Goal: Information Seeking & Learning: Learn about a topic

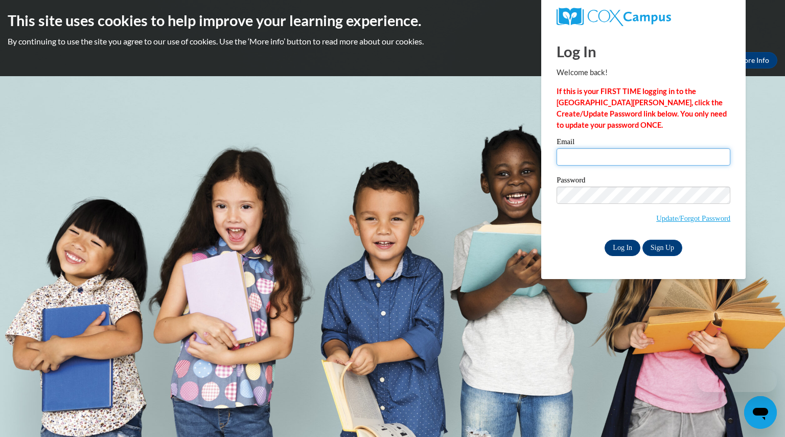
type input "lamerscrystal@aasd.k12.wi.us"
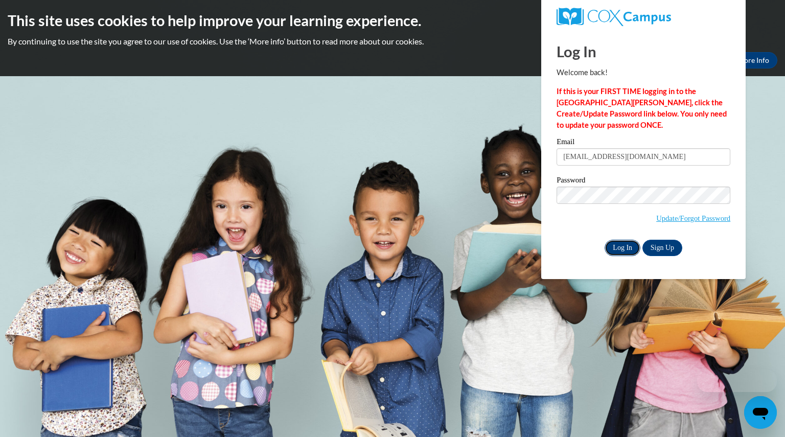
click at [623, 247] on input "Log In" at bounding box center [623, 248] width 36 height 16
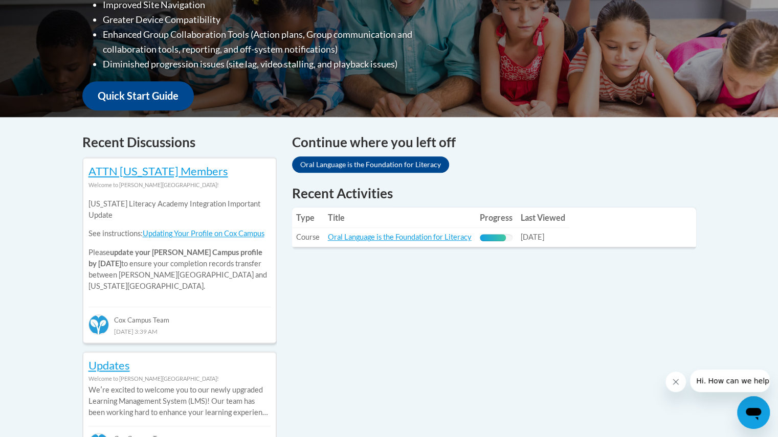
scroll to position [319, 0]
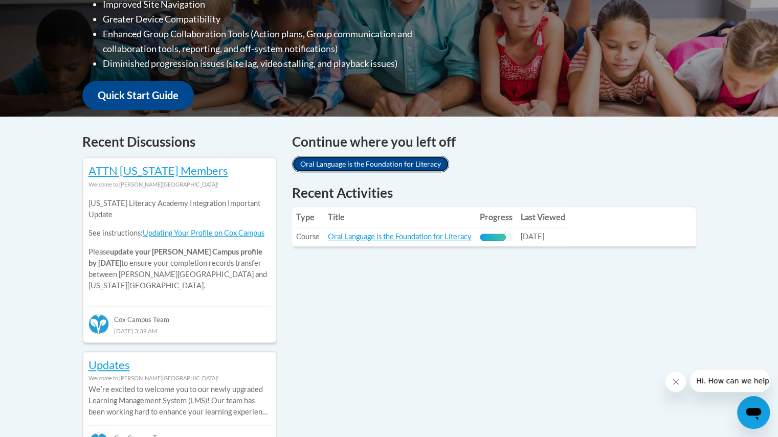
click at [360, 161] on link "Oral Language is the Foundation for Literacy" at bounding box center [370, 164] width 157 height 16
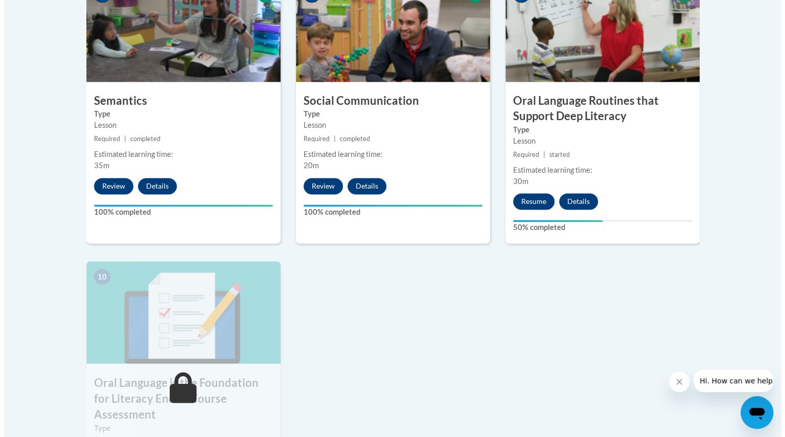
scroll to position [915, 0]
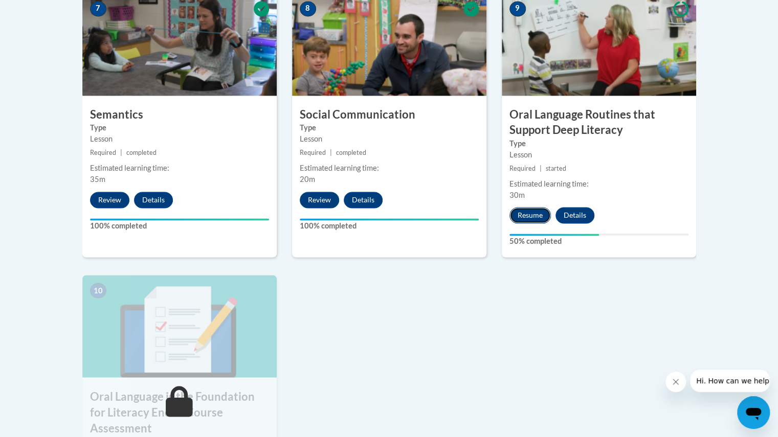
click at [528, 215] on button "Resume" at bounding box center [529, 215] width 41 height 16
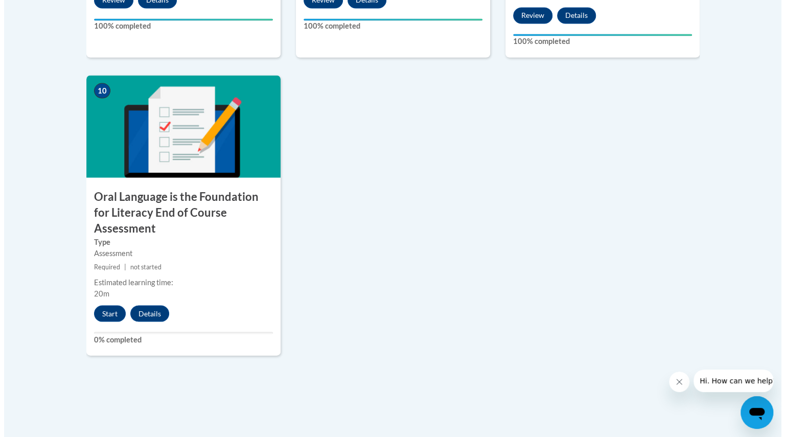
scroll to position [1114, 0]
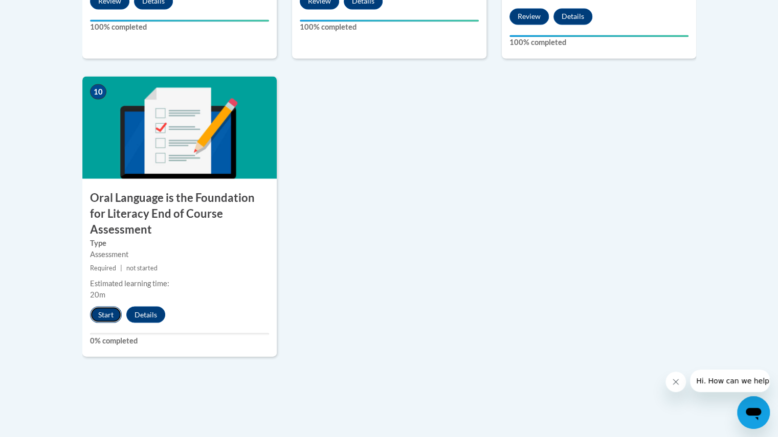
click at [100, 306] on button "Start" at bounding box center [106, 314] width 32 height 16
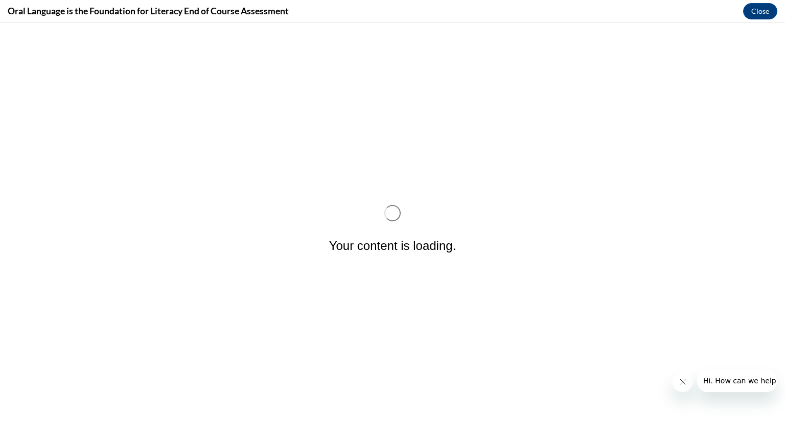
scroll to position [0, 0]
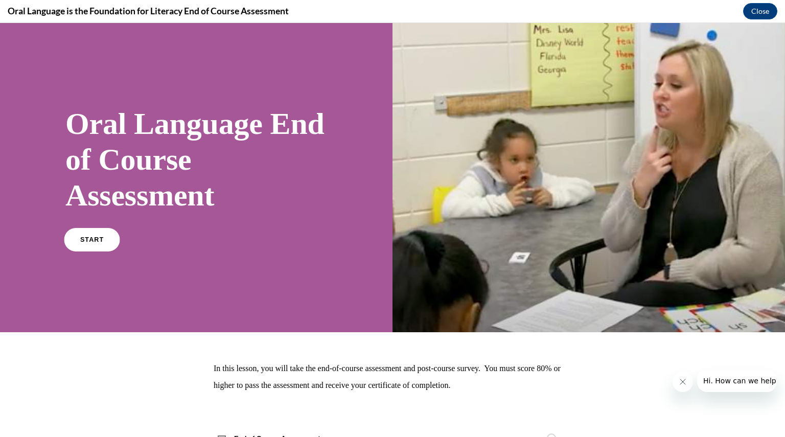
click at [100, 234] on link "START" at bounding box center [92, 240] width 56 height 24
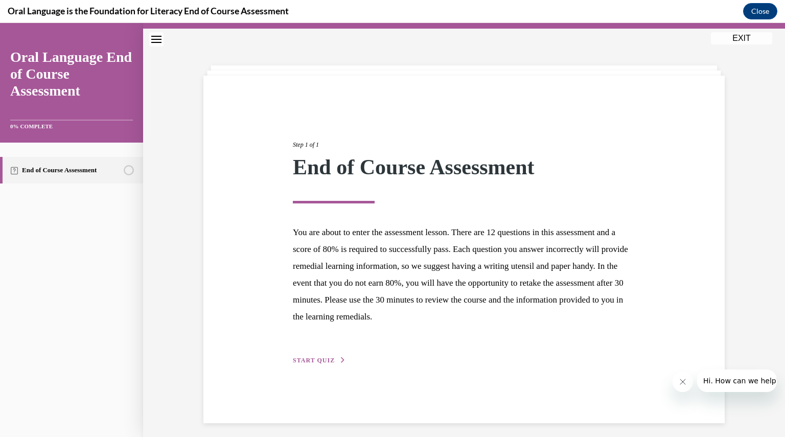
scroll to position [26, 0]
click at [311, 362] on span "START QUIZ" at bounding box center [314, 359] width 42 height 7
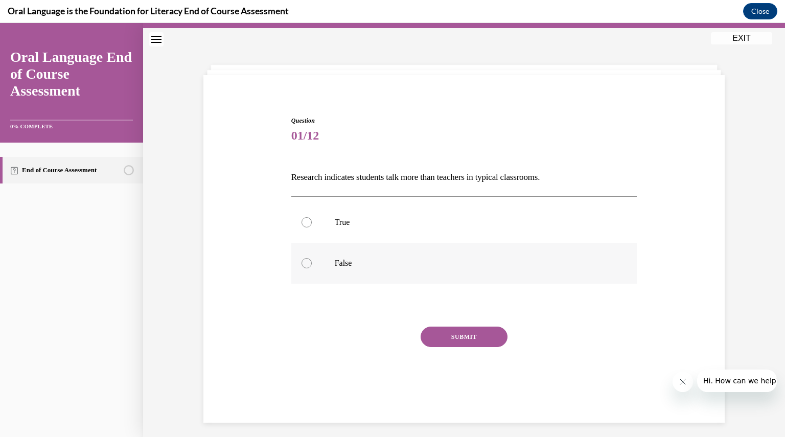
click at [341, 262] on p "False" at bounding box center [473, 263] width 277 height 10
click at [312, 262] on input "False" at bounding box center [307, 263] width 10 height 10
radio input "true"
click at [437, 337] on button "SUBMIT" at bounding box center [464, 337] width 87 height 20
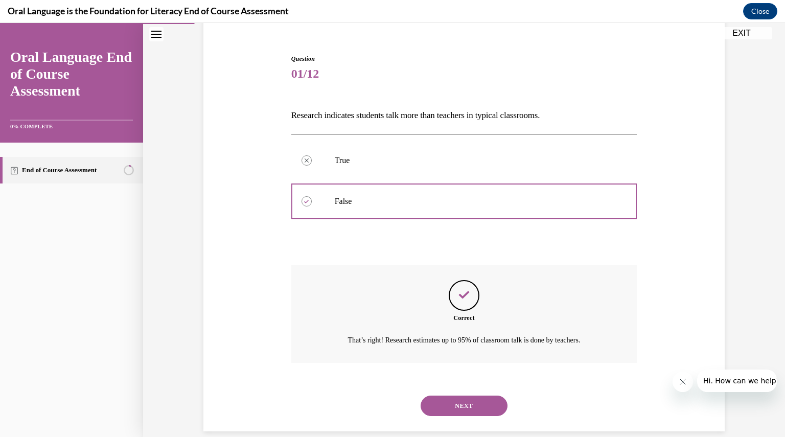
scroll to position [102, 0]
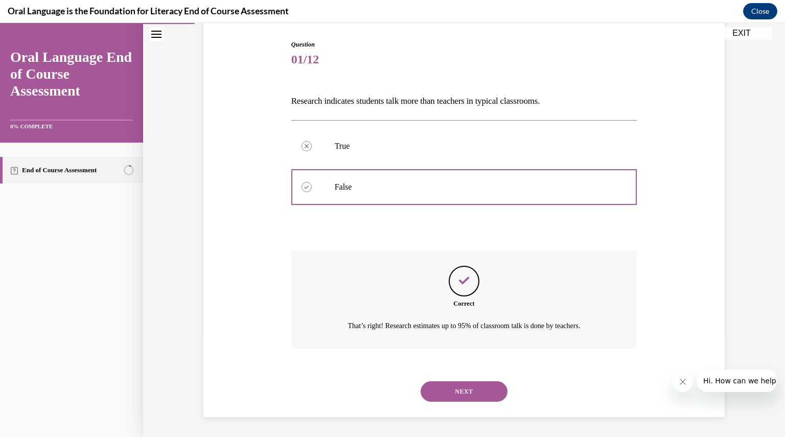
click at [448, 388] on button "NEXT" at bounding box center [464, 391] width 87 height 20
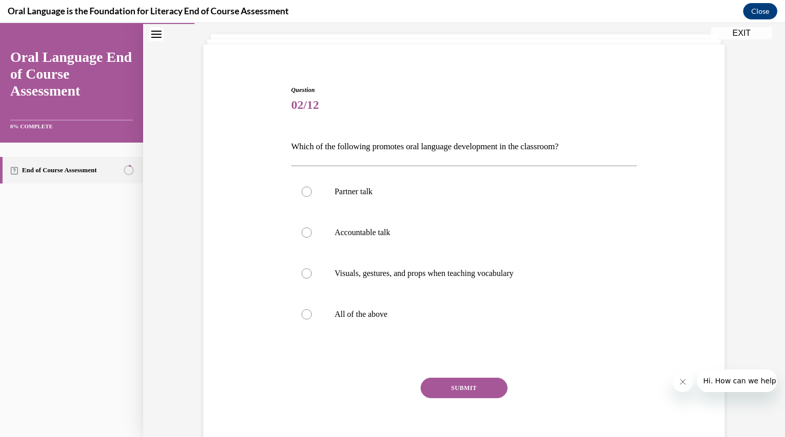
scroll to position [52, 0]
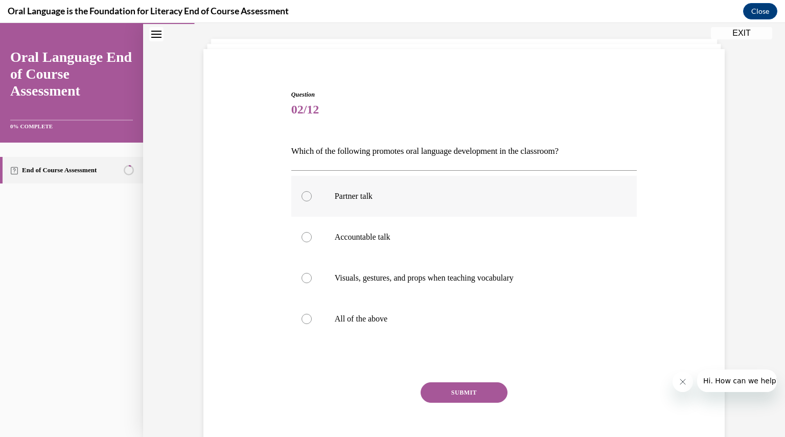
click at [303, 192] on div at bounding box center [307, 196] width 10 height 10
click at [303, 192] on input "Partner talk" at bounding box center [307, 196] width 10 height 10
radio input "true"
click at [305, 233] on div at bounding box center [307, 237] width 10 height 10
click at [305, 233] on input "Accountable talk" at bounding box center [307, 237] width 10 height 10
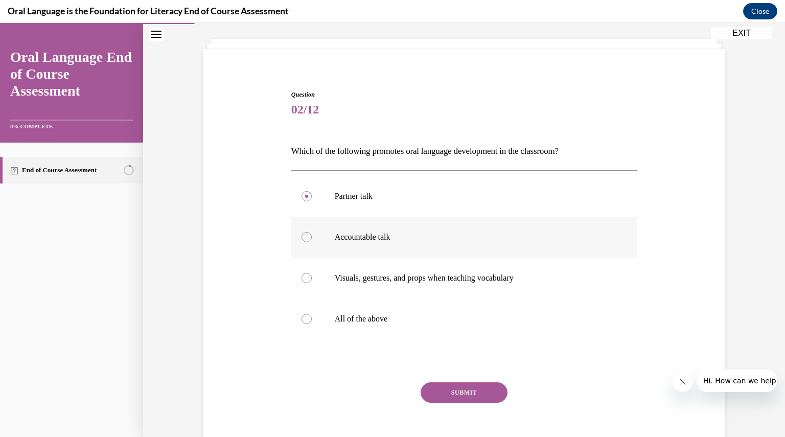
radio input "true"
click at [302, 318] on div at bounding box center [307, 319] width 10 height 10
click at [302, 318] on input "All of the above" at bounding box center [307, 319] width 10 height 10
radio input "true"
click at [443, 391] on button "SUBMIT" at bounding box center [464, 392] width 87 height 20
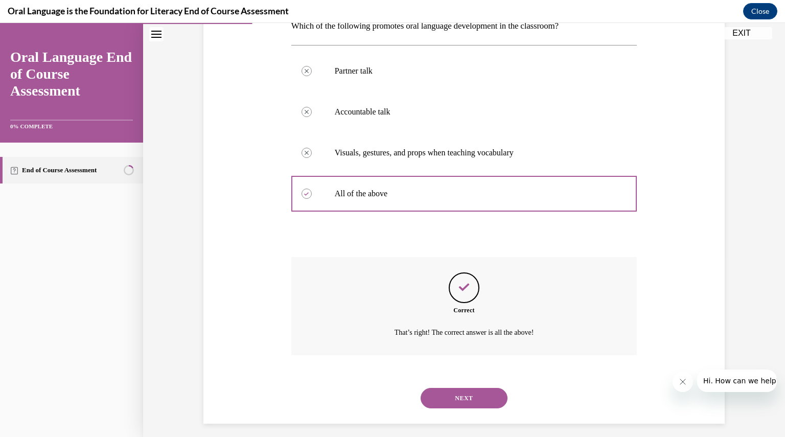
scroll to position [184, 0]
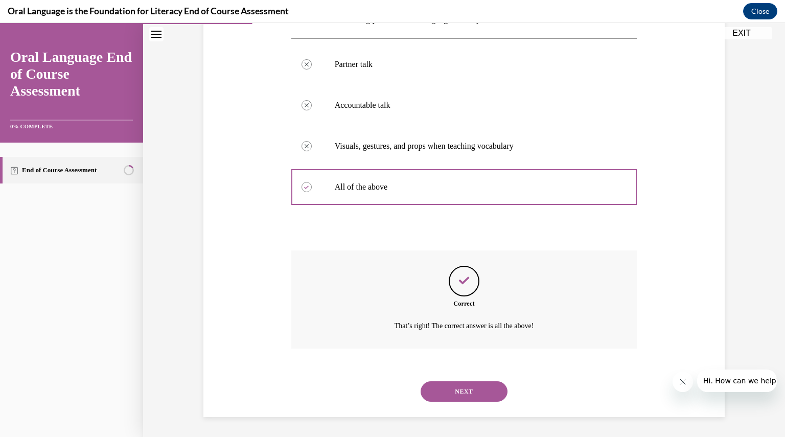
click at [439, 388] on button "NEXT" at bounding box center [464, 391] width 87 height 20
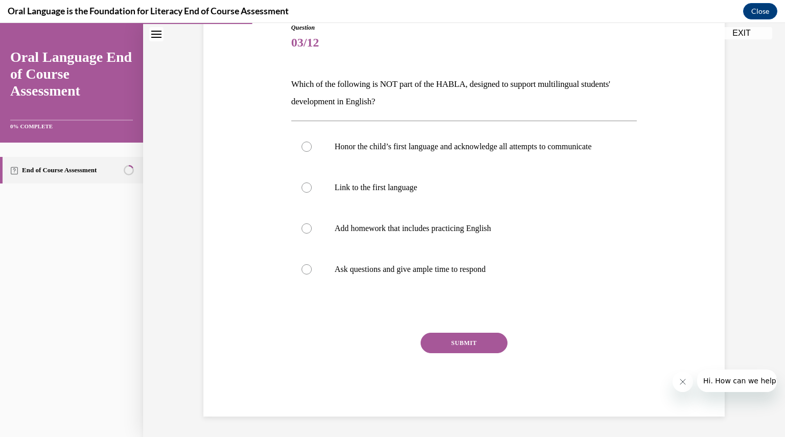
scroll to position [114, 0]
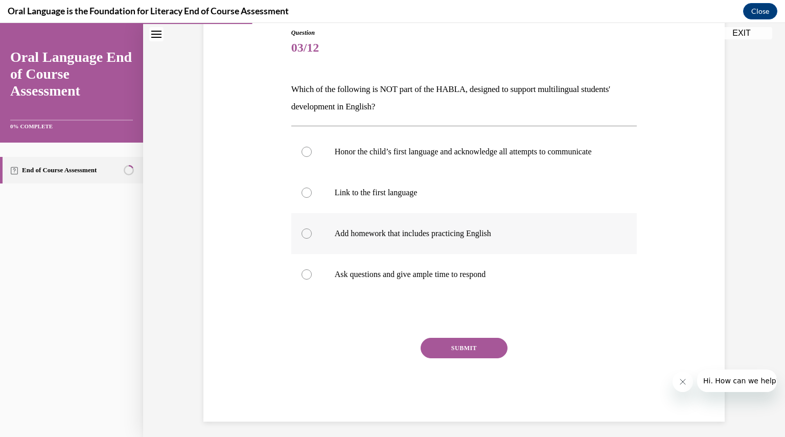
click at [304, 239] on div at bounding box center [307, 234] width 10 height 10
click at [304, 239] on input "Add homework that includes practicing English" at bounding box center [307, 234] width 10 height 10
radio input "true"
click at [440, 358] on button "SUBMIT" at bounding box center [464, 348] width 87 height 20
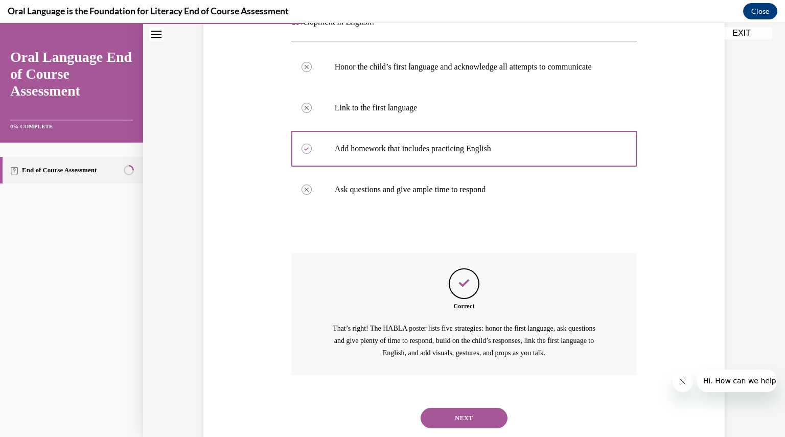
scroll to position [236, 0]
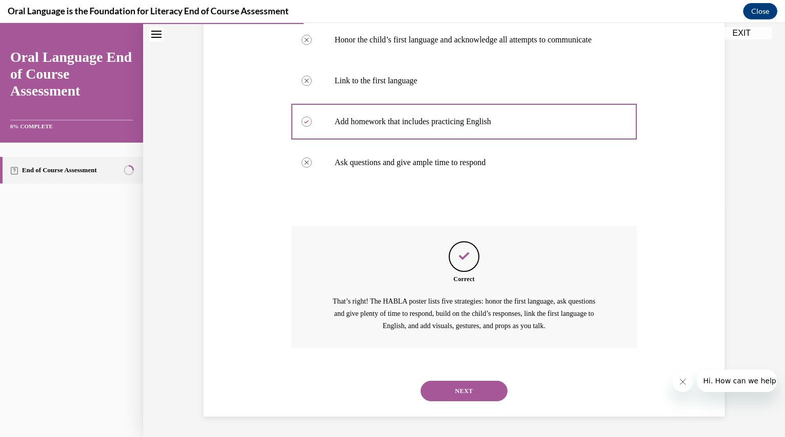
click at [443, 396] on button "NEXT" at bounding box center [464, 391] width 87 height 20
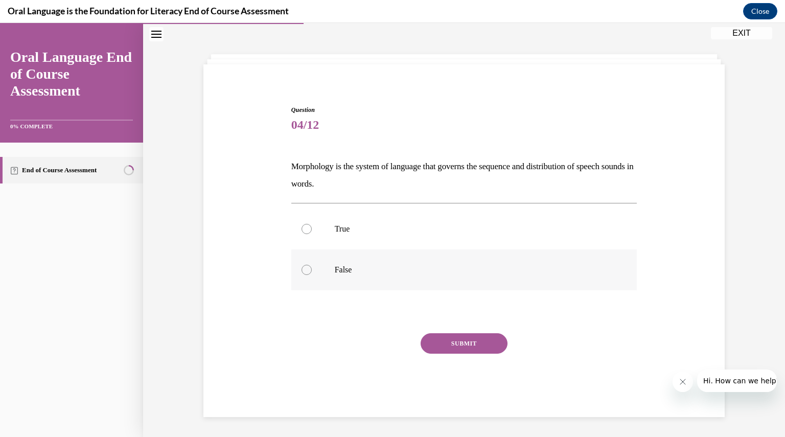
click at [339, 266] on p "False" at bounding box center [473, 270] width 277 height 10
click at [312, 266] on input "False" at bounding box center [307, 270] width 10 height 10
radio input "true"
click at [436, 343] on button "SUBMIT" at bounding box center [464, 343] width 87 height 20
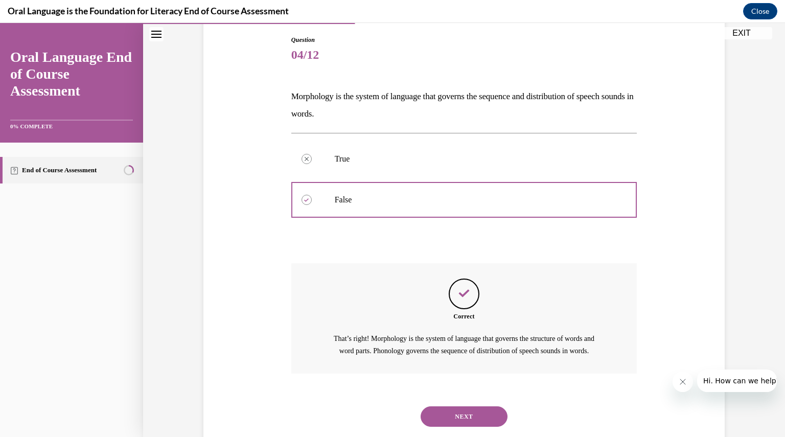
scroll to position [144, 0]
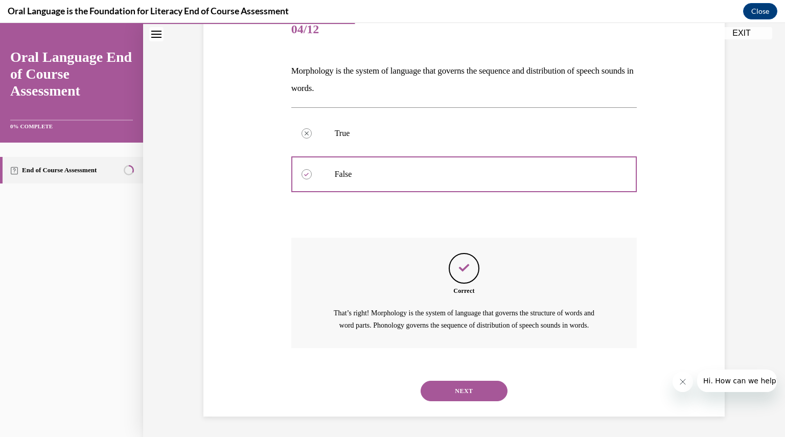
click at [440, 396] on button "NEXT" at bounding box center [464, 391] width 87 height 20
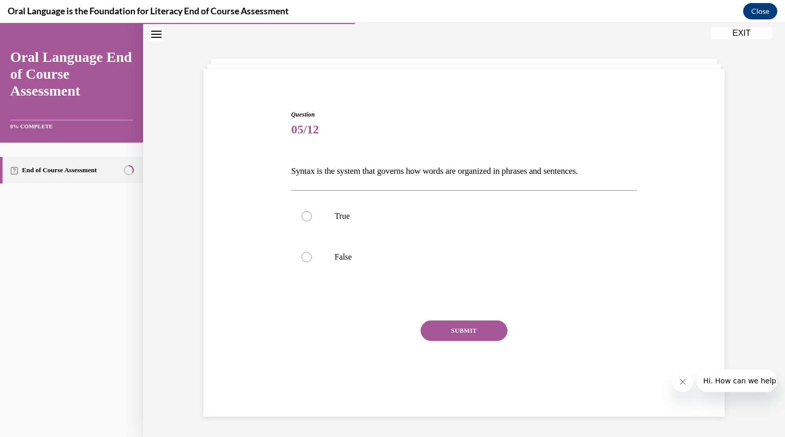
scroll to position [32, 0]
click at [354, 213] on p "True" at bounding box center [473, 216] width 277 height 10
click at [312, 213] on input "True" at bounding box center [307, 216] width 10 height 10
radio input "true"
click at [443, 331] on button "SUBMIT" at bounding box center [464, 331] width 87 height 20
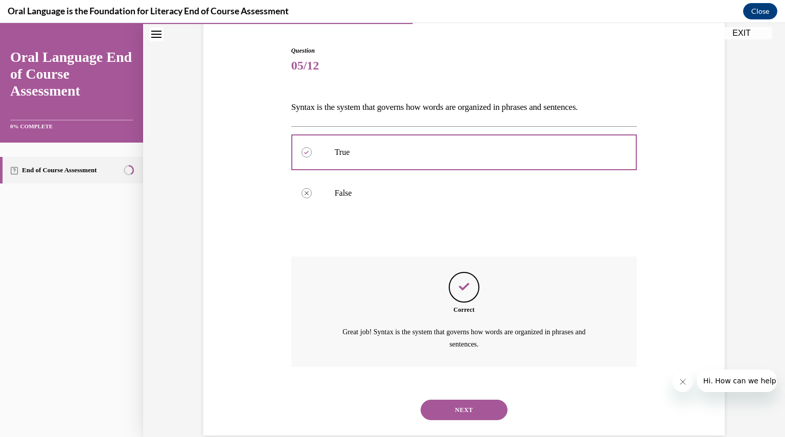
scroll to position [114, 0]
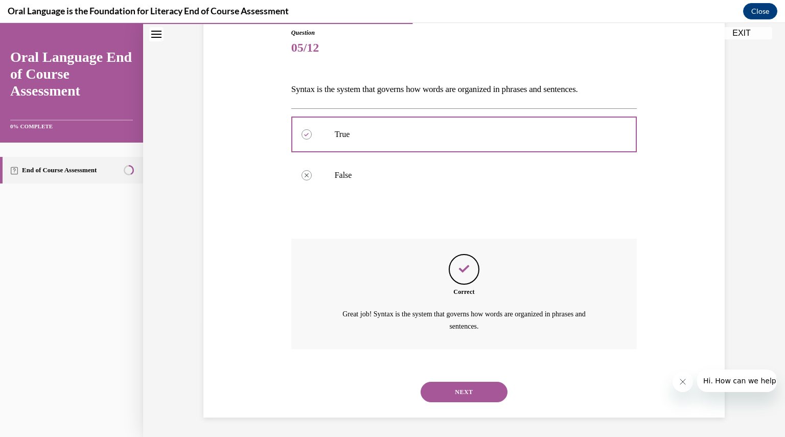
click at [451, 390] on button "NEXT" at bounding box center [464, 392] width 87 height 20
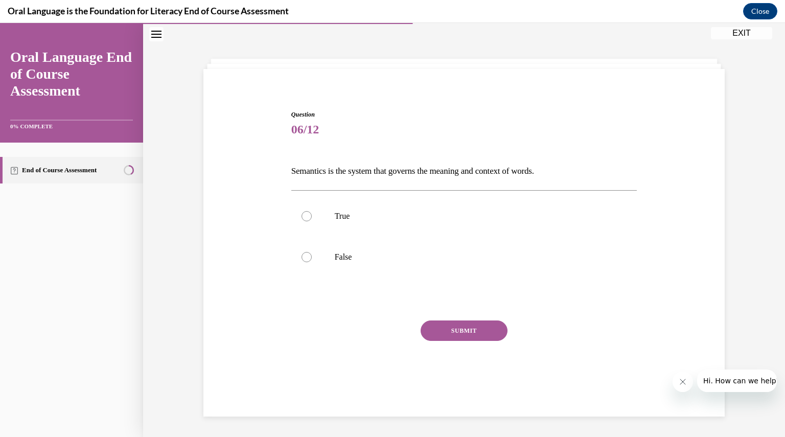
scroll to position [32, 0]
click at [342, 212] on p "True" at bounding box center [473, 216] width 277 height 10
click at [312, 212] on input "True" at bounding box center [307, 216] width 10 height 10
radio input "true"
click at [448, 331] on button "SUBMIT" at bounding box center [464, 331] width 87 height 20
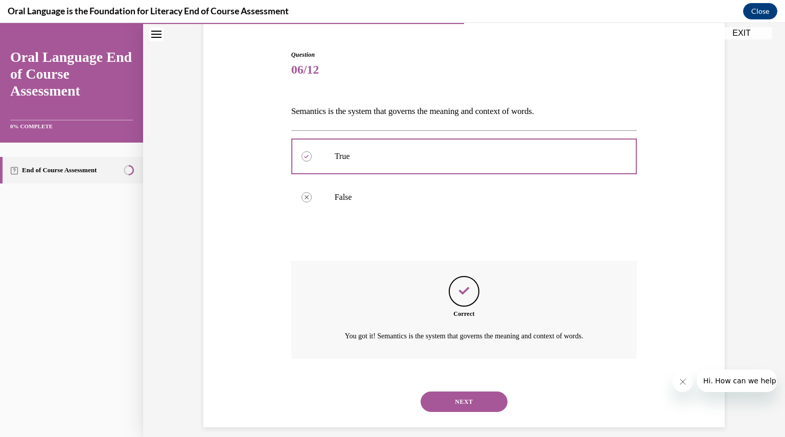
scroll to position [102, 0]
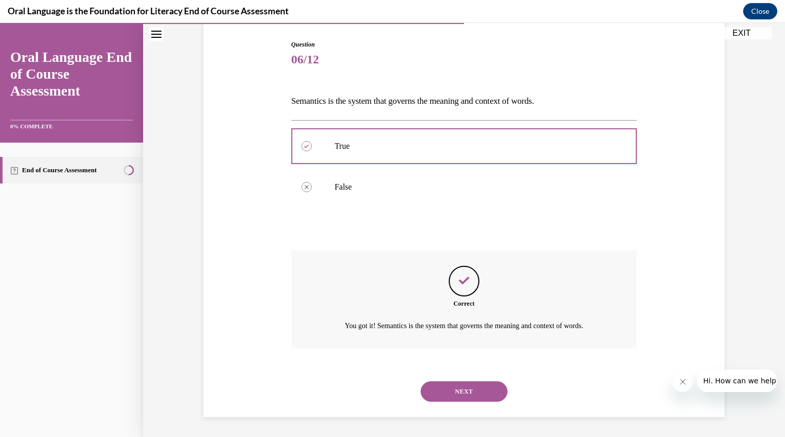
click at [450, 389] on button "NEXT" at bounding box center [464, 391] width 87 height 20
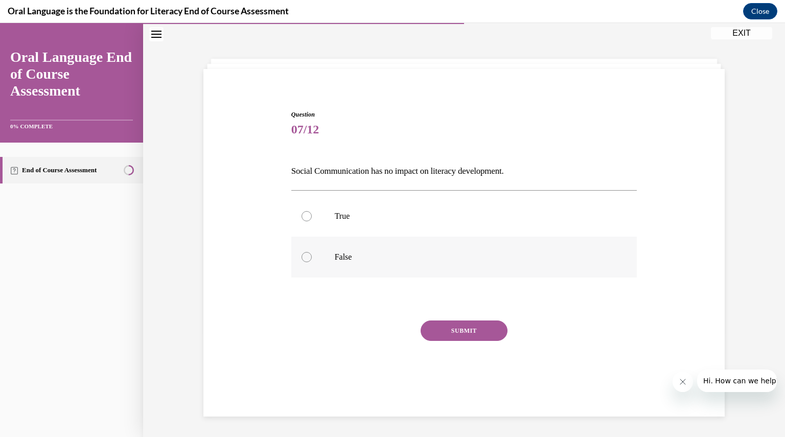
click at [332, 262] on label "False" at bounding box center [464, 257] width 346 height 41
click at [312, 262] on input "False" at bounding box center [307, 257] width 10 height 10
radio input "true"
click at [442, 331] on button "SUBMIT" at bounding box center [464, 331] width 87 height 20
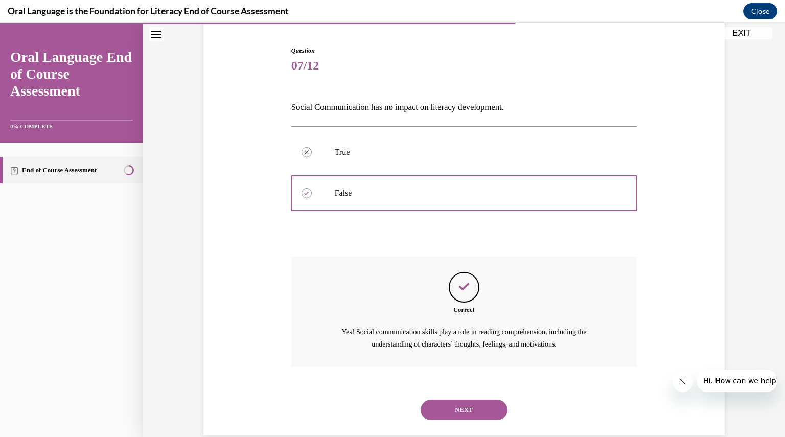
scroll to position [114, 0]
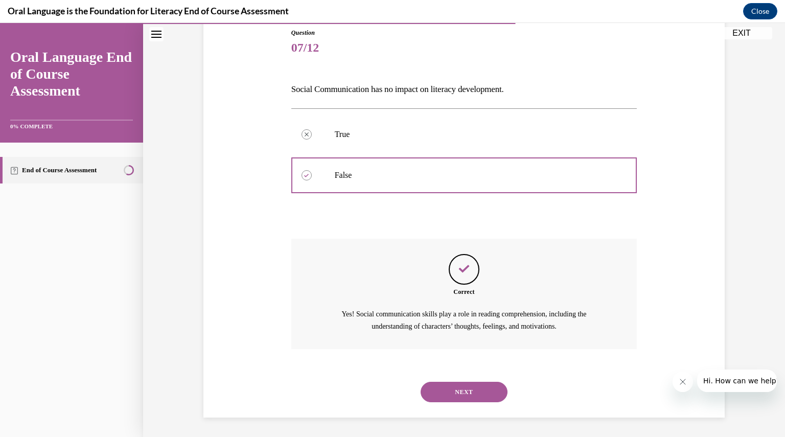
click at [450, 386] on button "NEXT" at bounding box center [464, 392] width 87 height 20
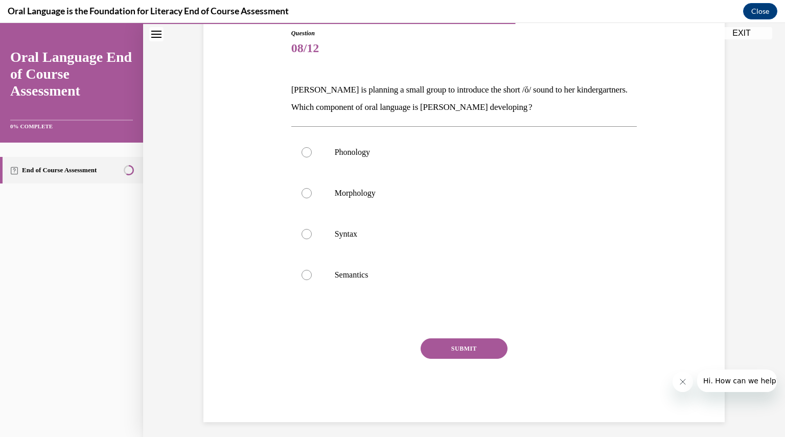
scroll to position [53, 0]
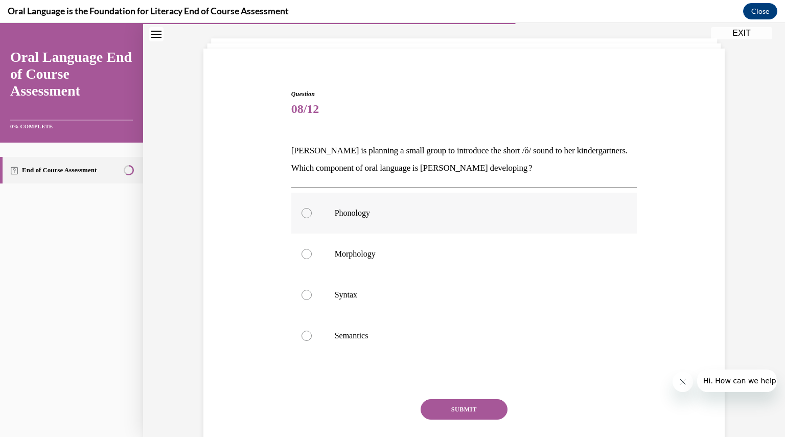
click at [365, 213] on p "Phonology" at bounding box center [473, 213] width 277 height 10
click at [312, 213] on input "Phonology" at bounding box center [307, 213] width 10 height 10
radio input "true"
click at [440, 408] on button "SUBMIT" at bounding box center [464, 409] width 87 height 20
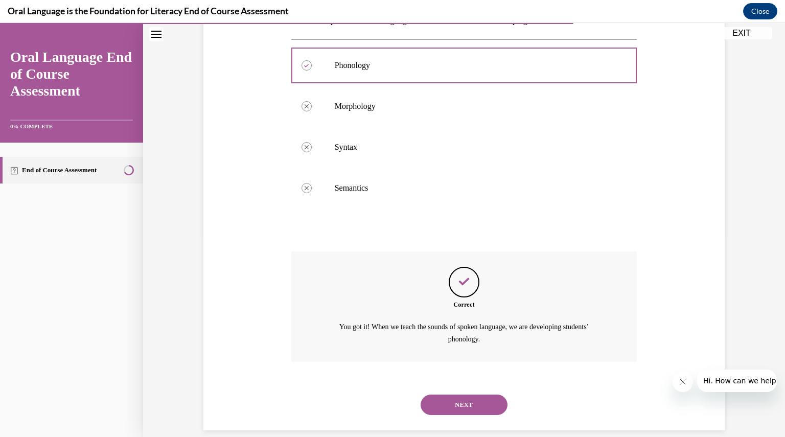
scroll to position [213, 0]
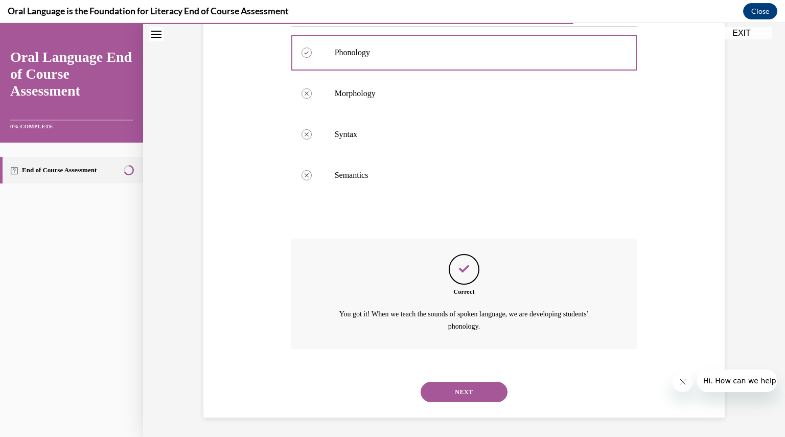
click at [437, 392] on button "NEXT" at bounding box center [464, 392] width 87 height 20
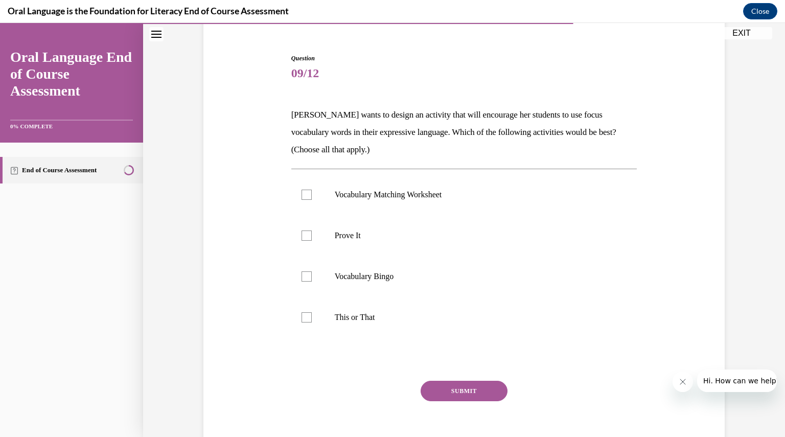
scroll to position [82, 0]
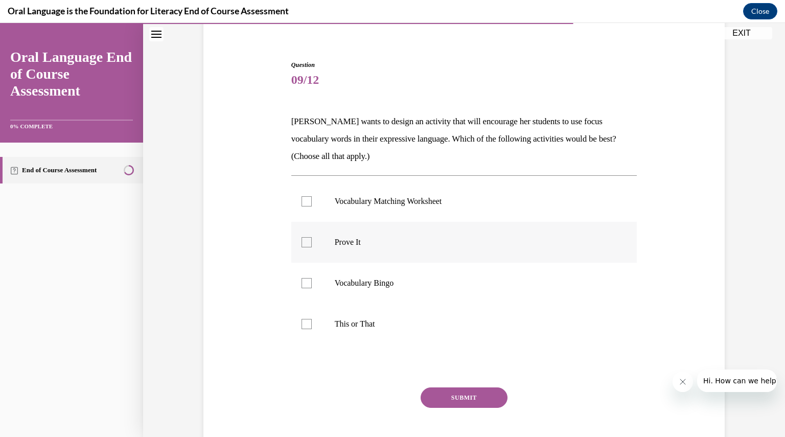
click at [335, 239] on p "Prove It" at bounding box center [473, 242] width 277 height 10
click at [312, 239] on input "Prove It" at bounding box center [307, 242] width 10 height 10
checkbox input "true"
click at [342, 322] on p "This or That" at bounding box center [473, 324] width 277 height 10
click at [312, 322] on input "This or That" at bounding box center [307, 324] width 10 height 10
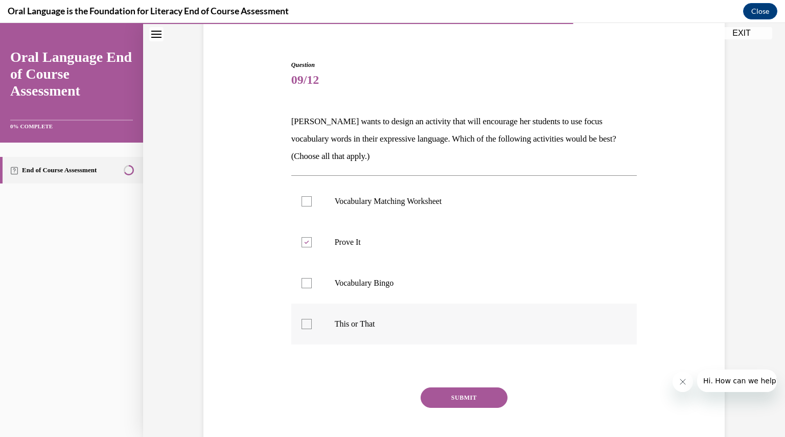
checkbox input "true"
click at [440, 397] on button "SUBMIT" at bounding box center [464, 398] width 87 height 20
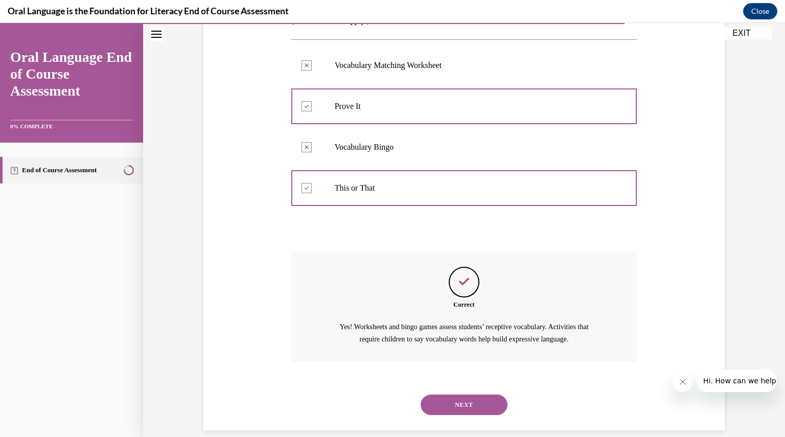
scroll to position [231, 0]
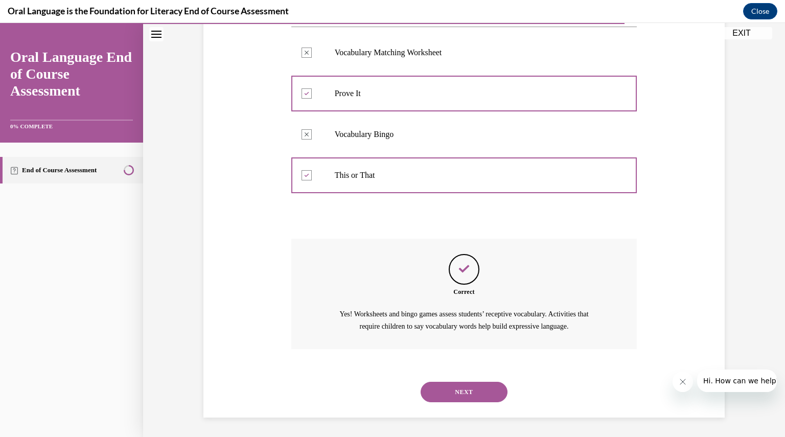
click at [447, 389] on button "NEXT" at bounding box center [464, 392] width 87 height 20
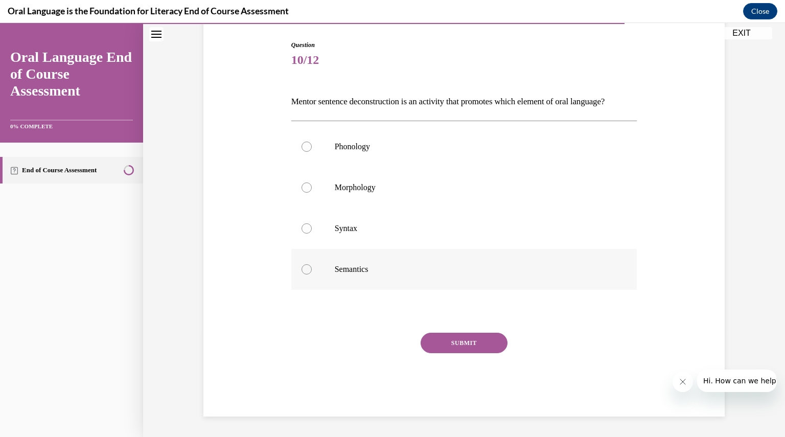
scroll to position [94, 0]
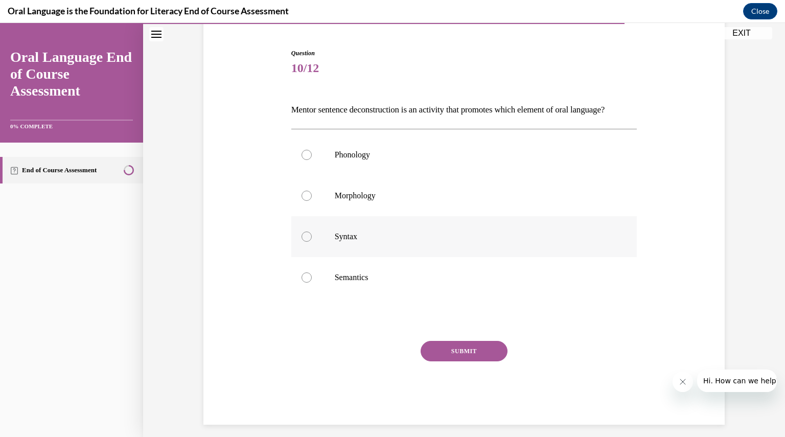
click at [388, 242] on p "Syntax" at bounding box center [473, 237] width 277 height 10
click at [312, 242] on input "Syntax" at bounding box center [307, 237] width 10 height 10
radio input "true"
click at [371, 283] on p "Semantics" at bounding box center [473, 278] width 277 height 10
click at [312, 283] on input "Semantics" at bounding box center [307, 278] width 10 height 10
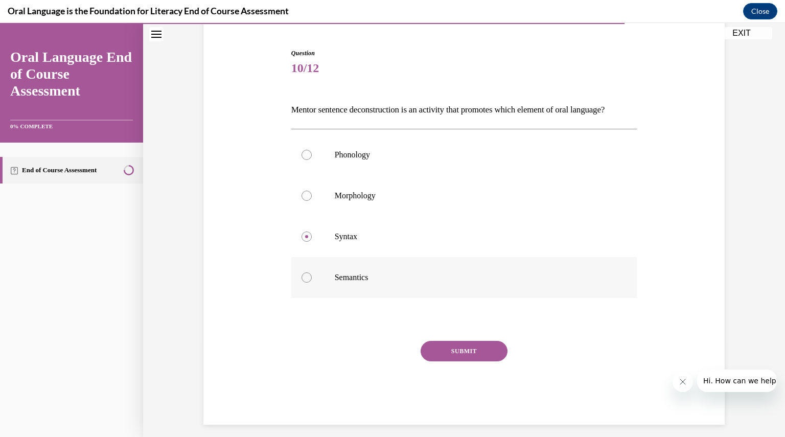
radio input "true"
click at [357, 242] on p "Syntax" at bounding box center [473, 237] width 277 height 10
click at [312, 242] on input "Syntax" at bounding box center [307, 237] width 10 height 10
radio input "true"
click at [438, 362] on button "SUBMIT" at bounding box center [464, 351] width 87 height 20
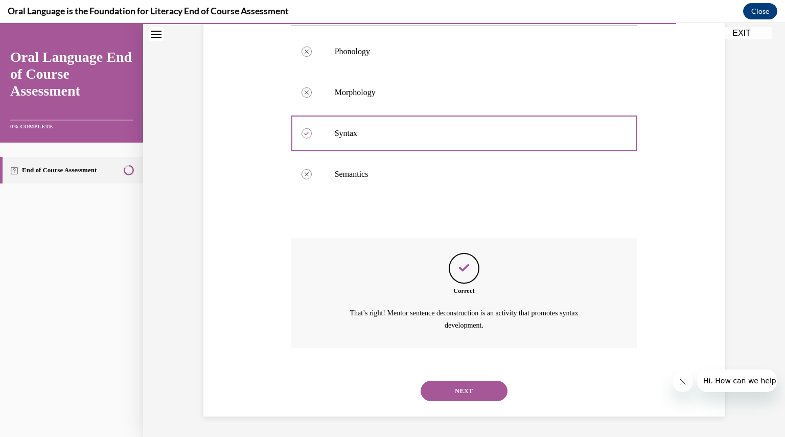
scroll to position [213, 0]
click at [448, 385] on button "NEXT" at bounding box center [464, 391] width 87 height 20
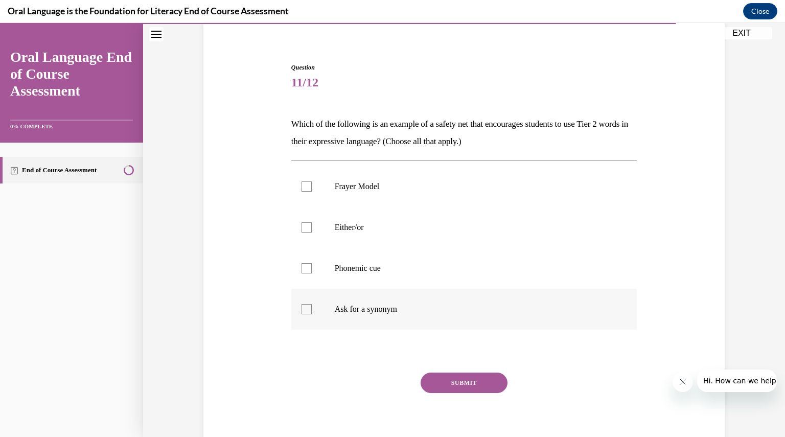
scroll to position [76, 0]
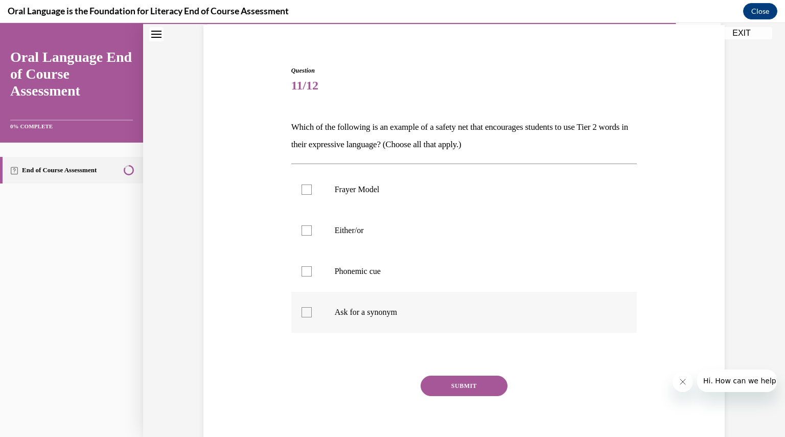
click at [418, 308] on p "Ask for a synonym" at bounding box center [473, 312] width 277 height 10
click at [312, 308] on input "Ask for a synonym" at bounding box center [307, 312] width 10 height 10
checkbox input "true"
click at [405, 266] on p "Phonemic cue" at bounding box center [473, 271] width 277 height 10
click at [312, 266] on input "Phonemic cue" at bounding box center [307, 271] width 10 height 10
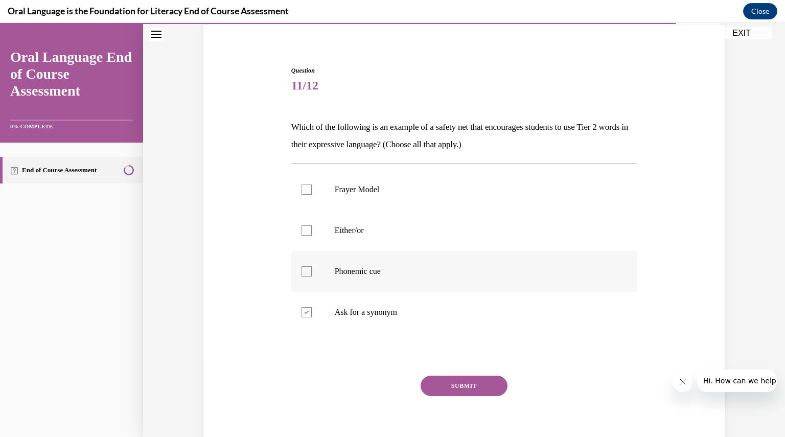
checkbox input "true"
click at [403, 237] on label "Either/or" at bounding box center [464, 230] width 346 height 41
click at [312, 236] on input "Either/or" at bounding box center [307, 231] width 10 height 10
checkbox input "true"
click at [306, 188] on div at bounding box center [307, 190] width 10 height 10
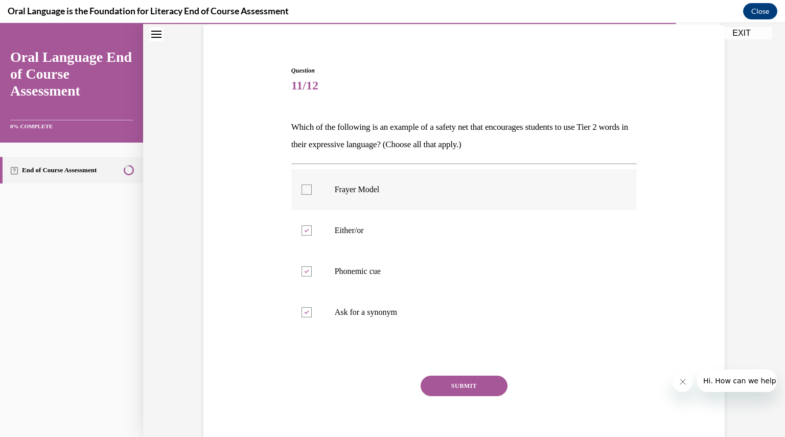
click at [306, 188] on input "Frayer Model" at bounding box center [307, 190] width 10 height 10
checkbox input "true"
click at [534, 314] on p "Ask for a synonym" at bounding box center [473, 312] width 277 height 10
click at [312, 314] on input "Ask for a synonym" at bounding box center [307, 312] width 10 height 10
checkbox input "false"
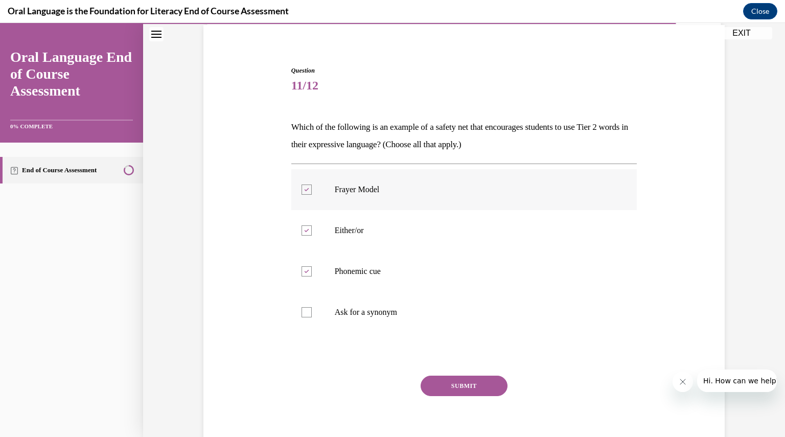
click at [302, 192] on div at bounding box center [307, 190] width 10 height 10
click at [302, 192] on input "Frayer Model" at bounding box center [307, 190] width 10 height 10
checkbox input "false"
click at [303, 314] on div at bounding box center [307, 312] width 10 height 10
click at [303, 314] on input "Ask for a synonym" at bounding box center [307, 312] width 10 height 10
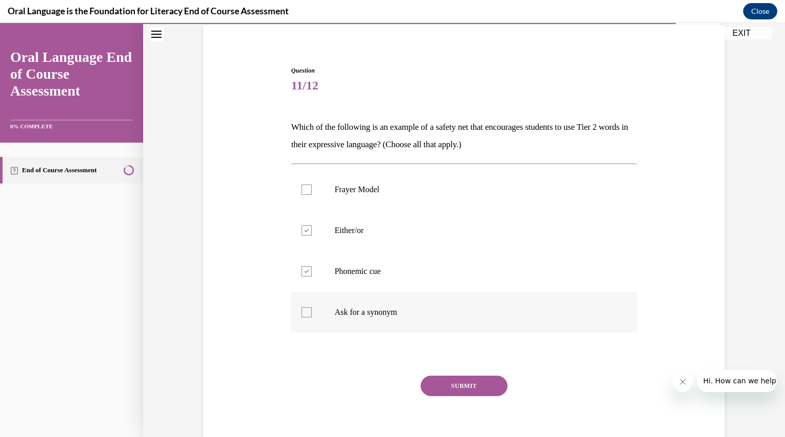
checkbox input "true"
click at [436, 390] on button "SUBMIT" at bounding box center [464, 386] width 87 height 20
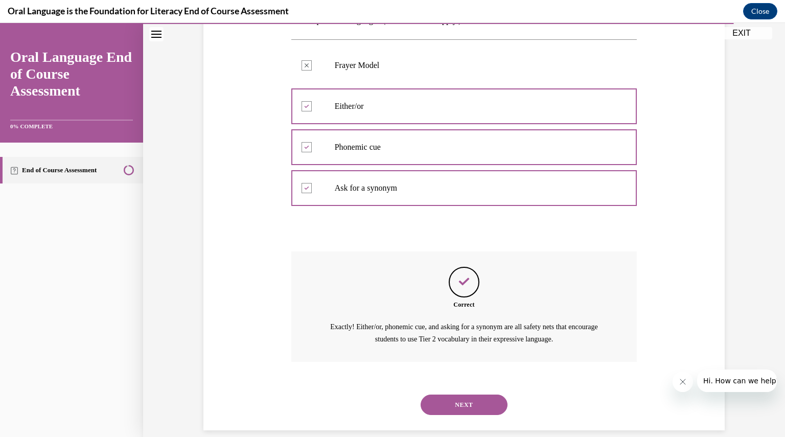
scroll to position [213, 0]
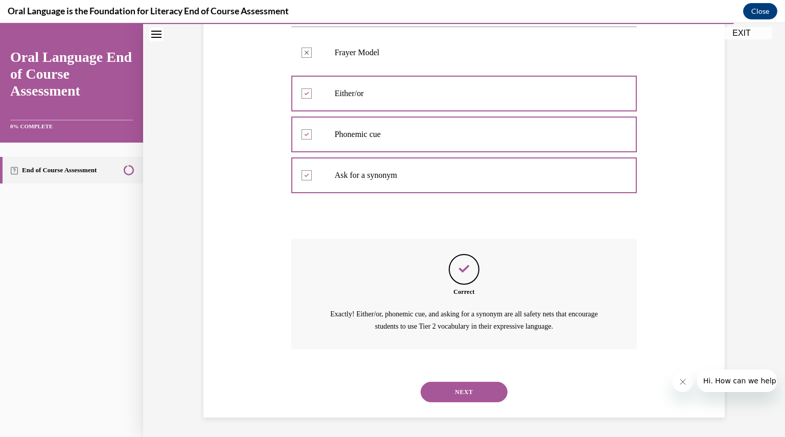
click at [456, 394] on button "NEXT" at bounding box center [464, 392] width 87 height 20
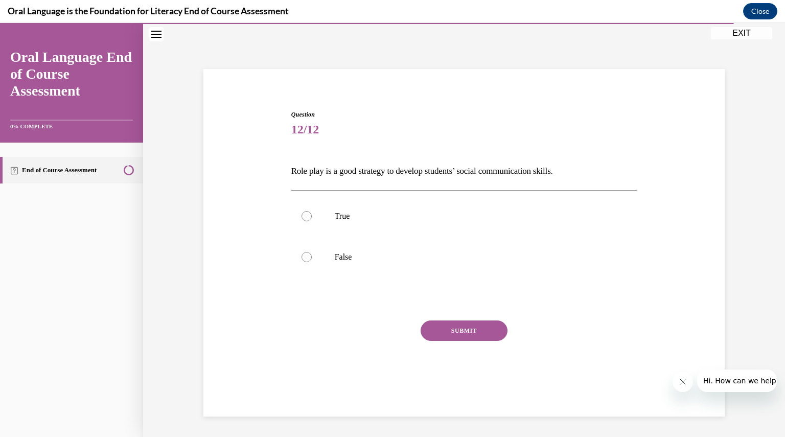
scroll to position [32, 0]
click at [320, 213] on label "True" at bounding box center [464, 216] width 346 height 41
click at [312, 213] on input "True" at bounding box center [307, 216] width 10 height 10
radio input "true"
click at [435, 332] on button "SUBMIT" at bounding box center [464, 331] width 87 height 20
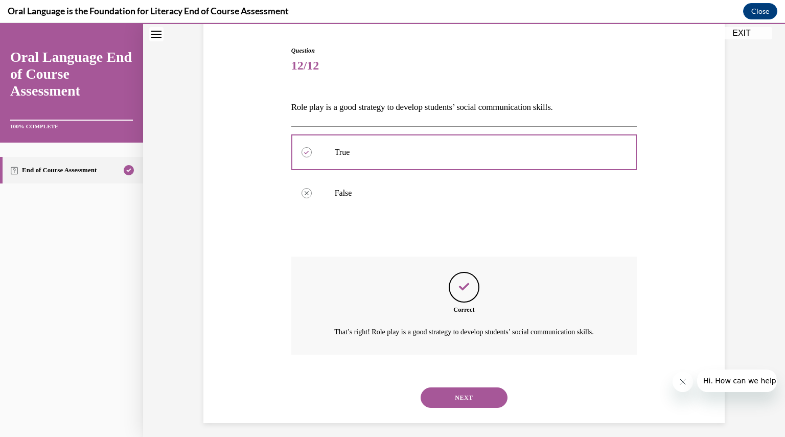
scroll to position [114, 0]
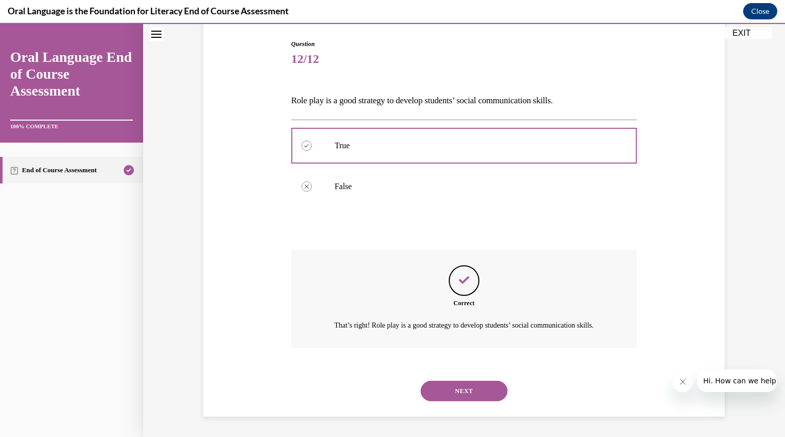
click at [443, 391] on button "NEXT" at bounding box center [464, 391] width 87 height 20
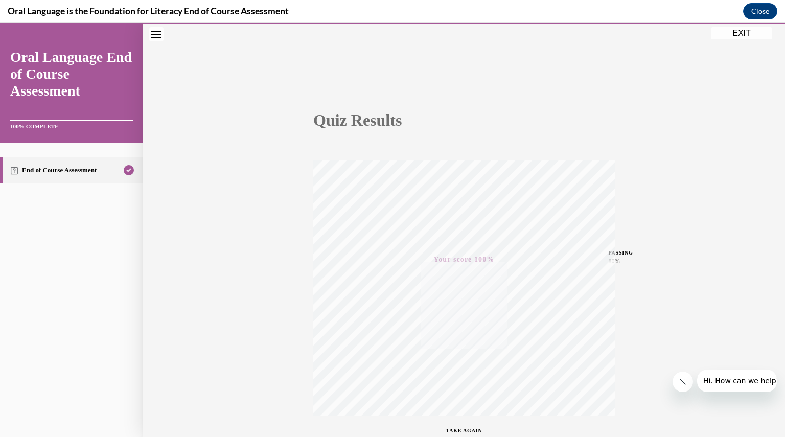
scroll to position [109, 0]
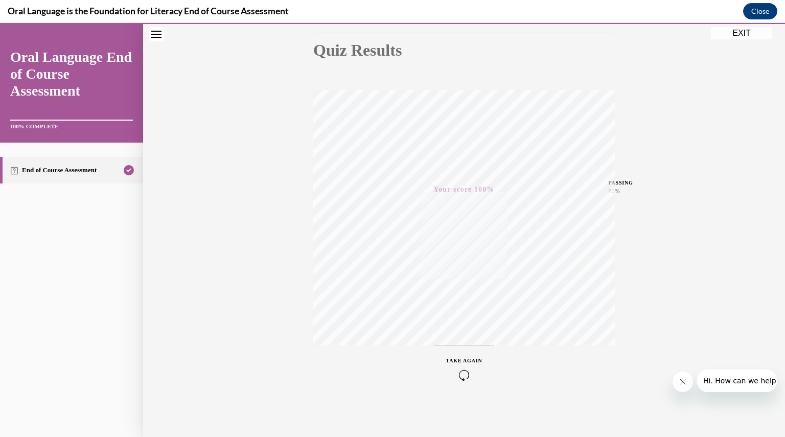
click at [457, 372] on icon "button" at bounding box center [464, 375] width 36 height 11
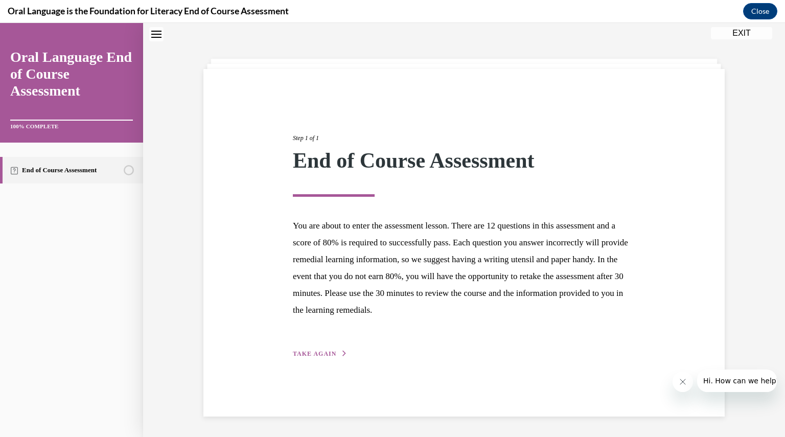
click at [323, 355] on span "TAKE AGAIN" at bounding box center [314, 353] width 43 height 7
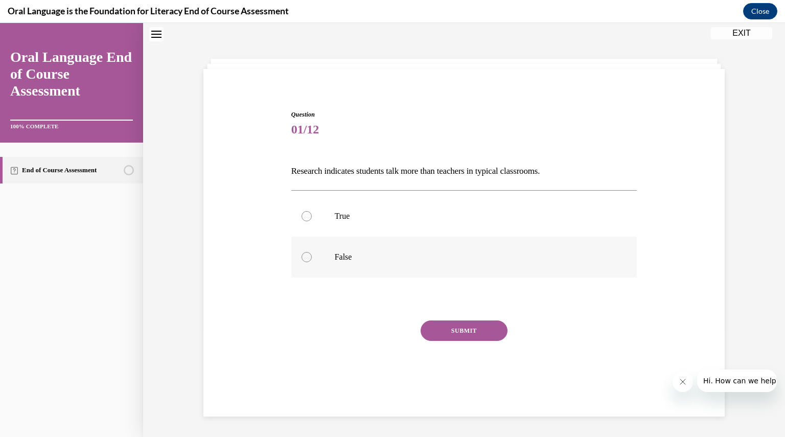
click at [343, 263] on label "False" at bounding box center [464, 257] width 346 height 41
click at [312, 262] on input "False" at bounding box center [307, 257] width 10 height 10
radio input "true"
click at [440, 331] on button "SUBMIT" at bounding box center [464, 331] width 87 height 20
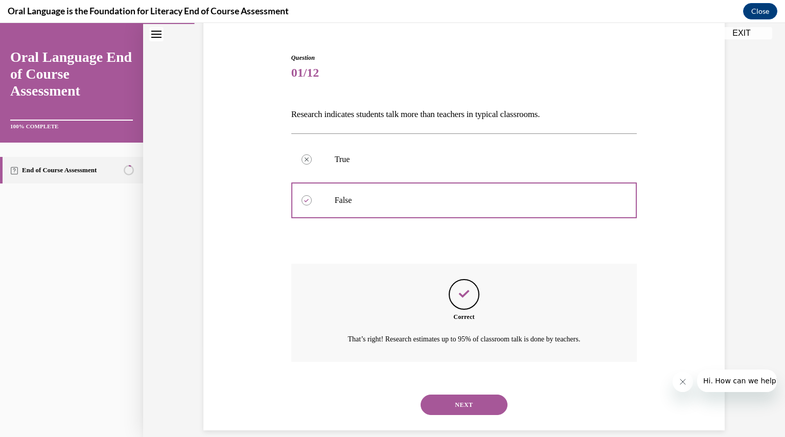
scroll to position [102, 0]
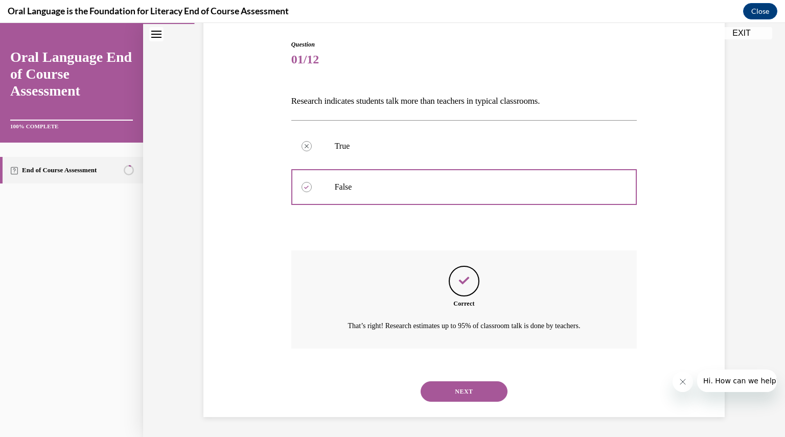
click at [443, 394] on button "NEXT" at bounding box center [464, 391] width 87 height 20
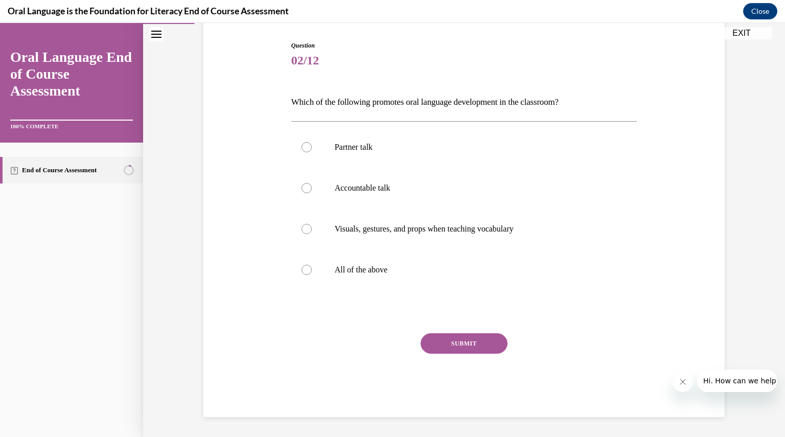
scroll to position [52, 0]
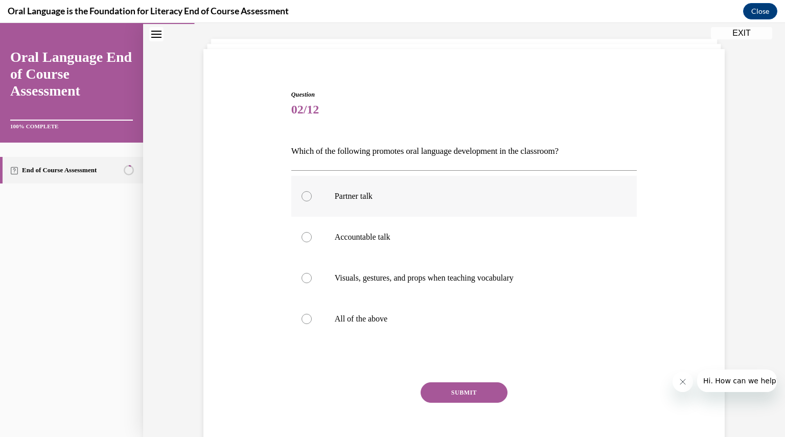
click at [352, 203] on label "Partner talk" at bounding box center [464, 196] width 346 height 41
click at [312, 201] on input "Partner talk" at bounding box center [307, 196] width 10 height 10
radio input "true"
click at [352, 228] on label "Accountable talk" at bounding box center [464, 237] width 346 height 41
click at [312, 232] on input "Accountable talk" at bounding box center [307, 237] width 10 height 10
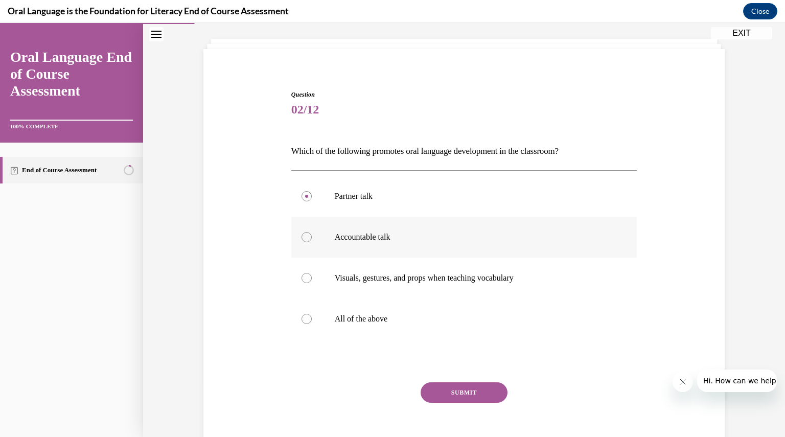
radio input "true"
click at [350, 274] on p "Visuals, gestures, and props when teaching vocabulary" at bounding box center [473, 278] width 277 height 10
click at [312, 274] on input "Visuals, gestures, and props when teaching vocabulary" at bounding box center [307, 278] width 10 height 10
radio input "true"
click at [349, 326] on label "All of the above" at bounding box center [464, 319] width 346 height 41
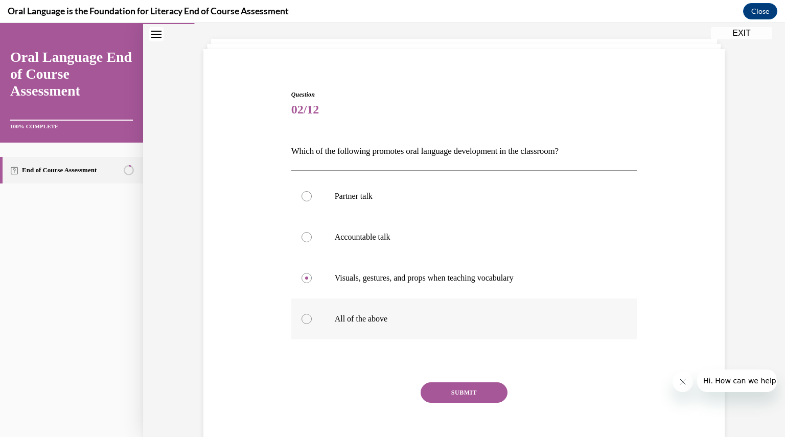
click at [312, 324] on input "All of the above" at bounding box center [307, 319] width 10 height 10
radio input "true"
click at [439, 395] on button "SUBMIT" at bounding box center [464, 392] width 87 height 20
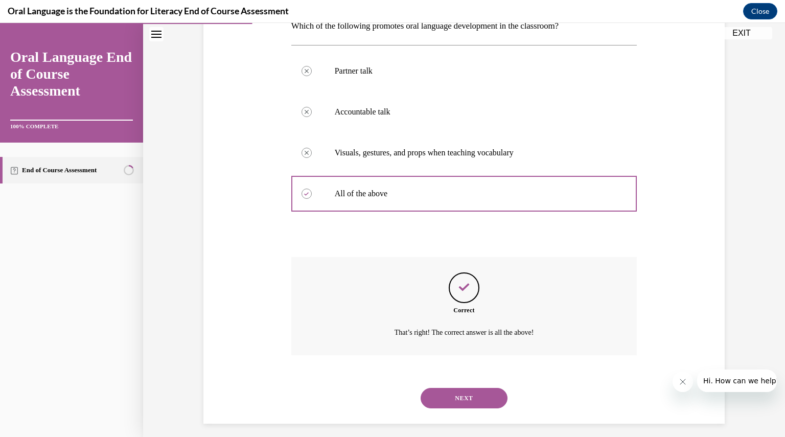
scroll to position [184, 0]
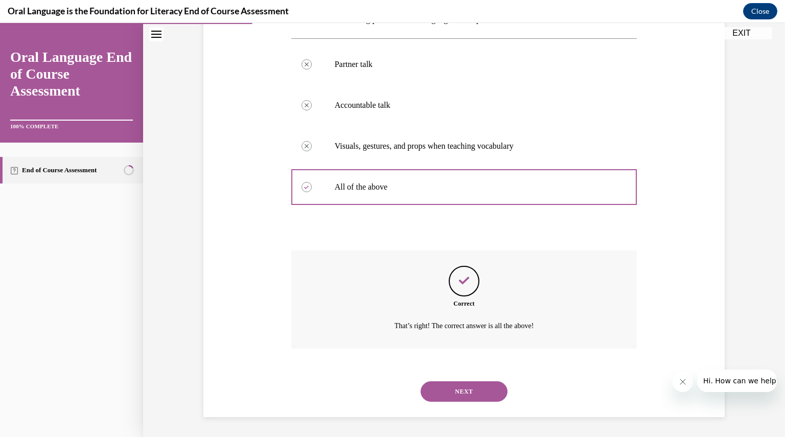
click at [439, 381] on button "NEXT" at bounding box center [464, 391] width 87 height 20
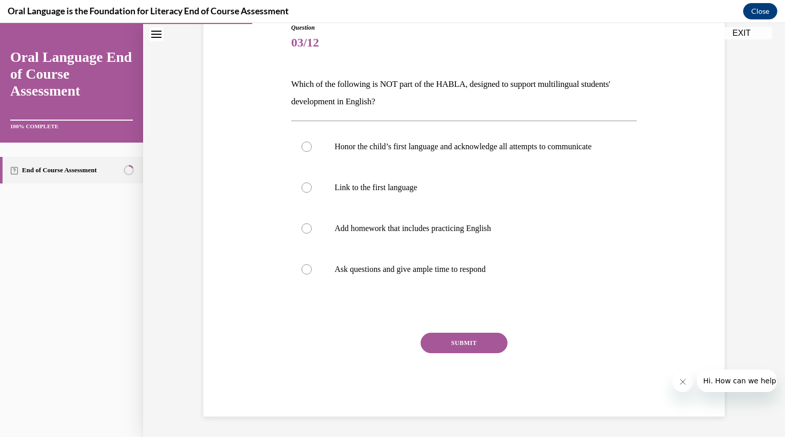
scroll to position [114, 0]
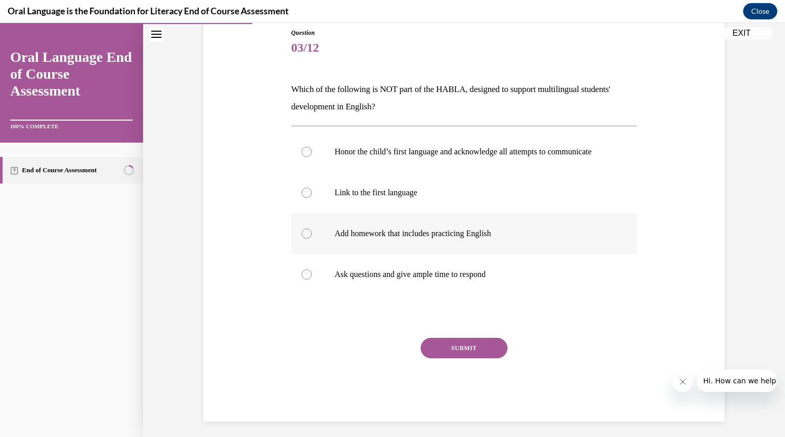
click at [337, 238] on p "Add homework that includes practicing English" at bounding box center [473, 234] width 277 height 10
click at [312, 238] on input "Add homework that includes practicing English" at bounding box center [307, 234] width 10 height 10
radio input "true"
click at [449, 356] on button "SUBMIT" at bounding box center [464, 348] width 87 height 20
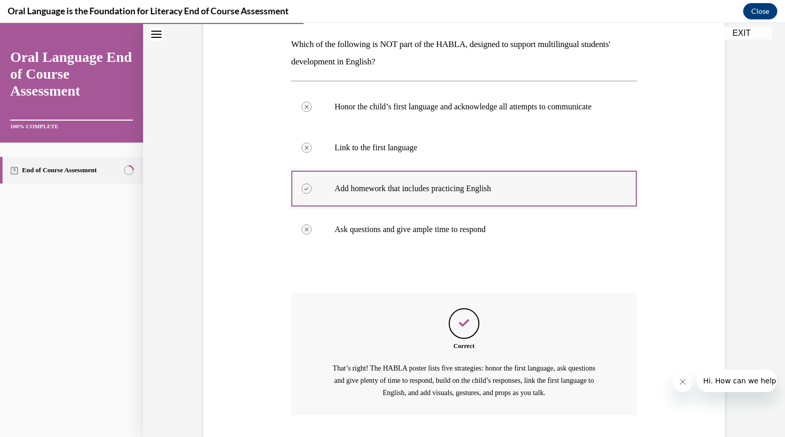
scroll to position [236, 0]
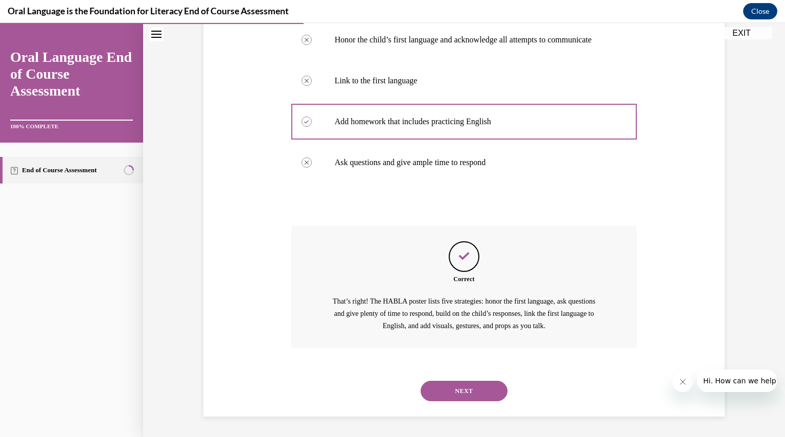
click at [430, 400] on button "NEXT" at bounding box center [464, 391] width 87 height 20
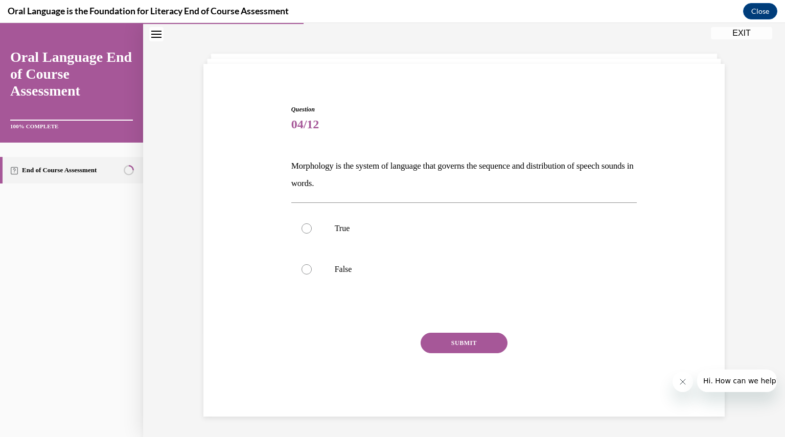
scroll to position [37, 0]
click at [335, 268] on p "False" at bounding box center [473, 270] width 277 height 10
click at [312, 268] on input "False" at bounding box center [307, 270] width 10 height 10
radio input "true"
click at [452, 342] on button "SUBMIT" at bounding box center [464, 343] width 87 height 20
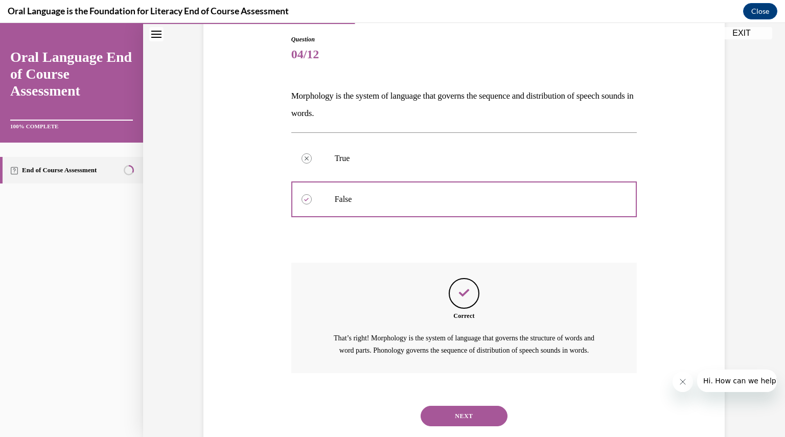
scroll to position [144, 0]
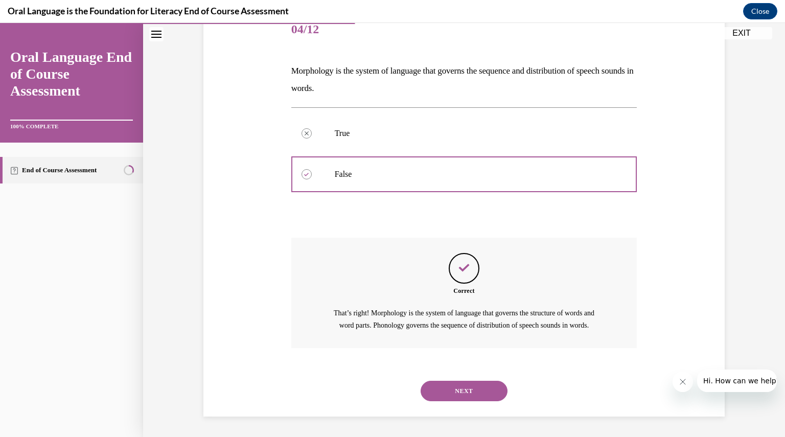
click at [443, 389] on button "NEXT" at bounding box center [464, 391] width 87 height 20
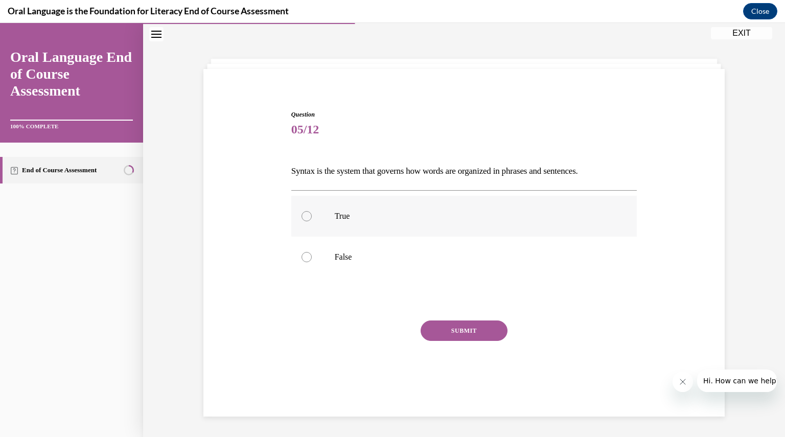
click at [328, 210] on label "True" at bounding box center [464, 216] width 346 height 41
click at [312, 211] on input "True" at bounding box center [307, 216] width 10 height 10
radio input "true"
click at [436, 327] on button "SUBMIT" at bounding box center [464, 331] width 87 height 20
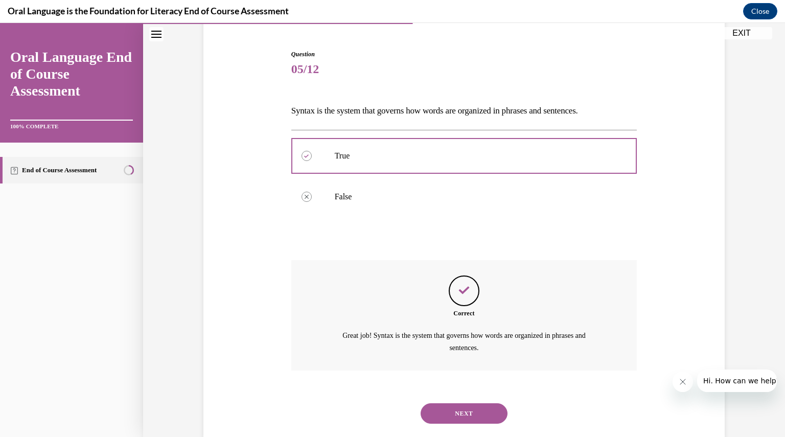
scroll to position [114, 0]
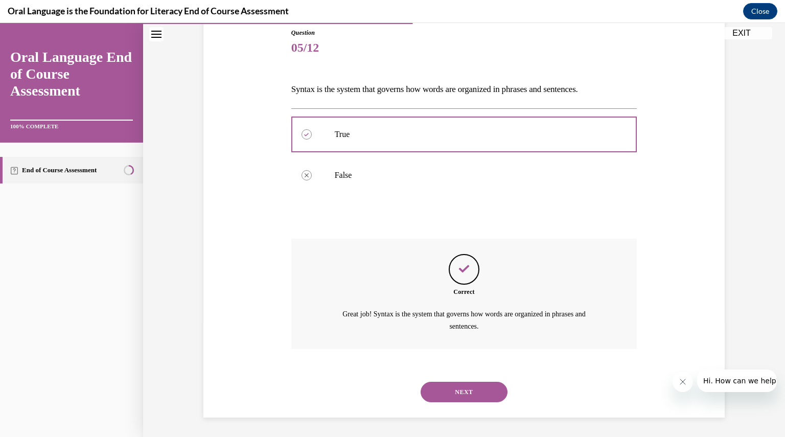
click at [441, 384] on button "NEXT" at bounding box center [464, 392] width 87 height 20
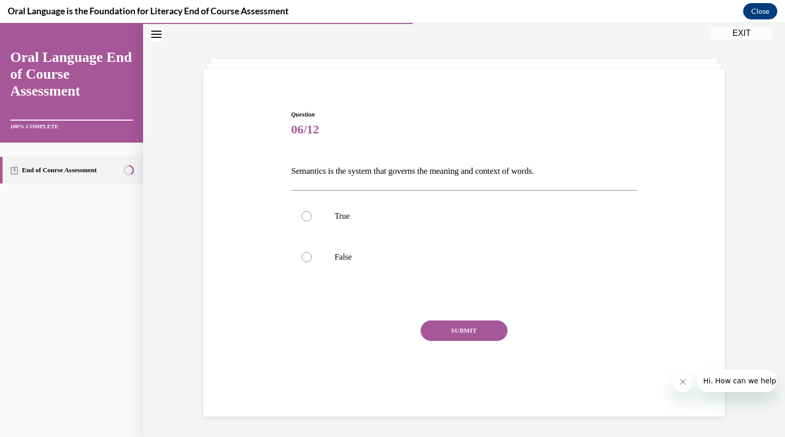
scroll to position [32, 0]
click at [344, 214] on p "True" at bounding box center [473, 216] width 277 height 10
click at [312, 214] on input "True" at bounding box center [307, 216] width 10 height 10
radio input "true"
click at [453, 327] on button "SUBMIT" at bounding box center [464, 331] width 87 height 20
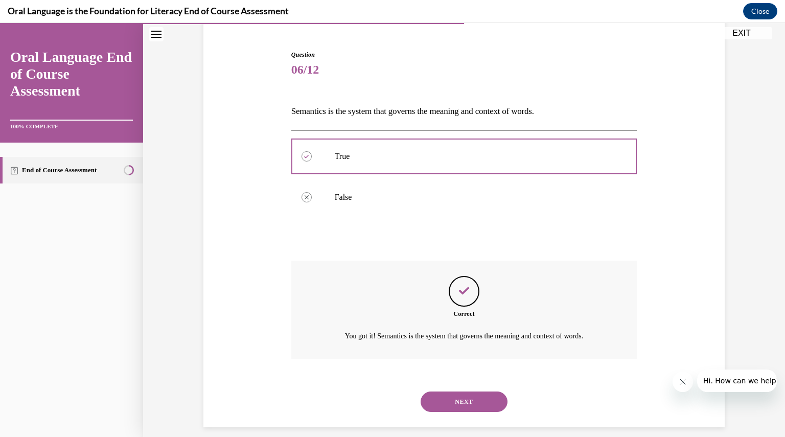
scroll to position [102, 0]
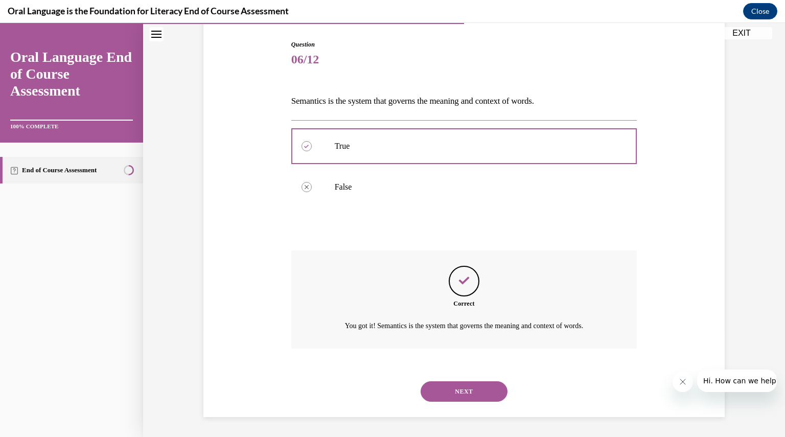
click at [439, 390] on button "NEXT" at bounding box center [464, 391] width 87 height 20
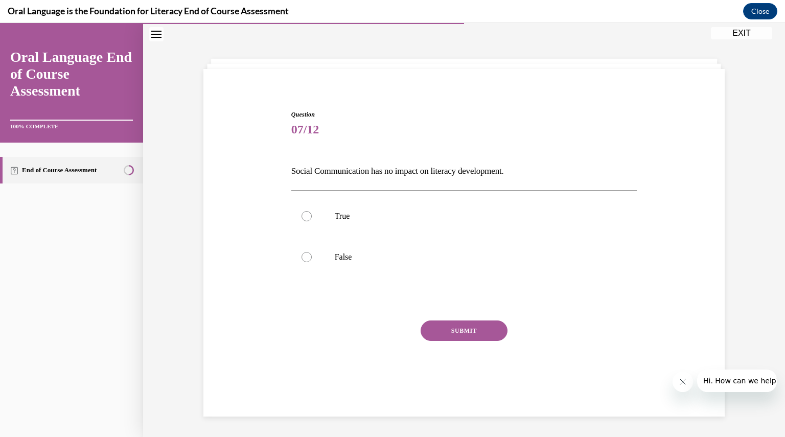
scroll to position [32, 0]
click at [343, 262] on label "False" at bounding box center [464, 257] width 346 height 41
click at [312, 262] on input "False" at bounding box center [307, 257] width 10 height 10
radio input "true"
click at [442, 333] on button "SUBMIT" at bounding box center [464, 331] width 87 height 20
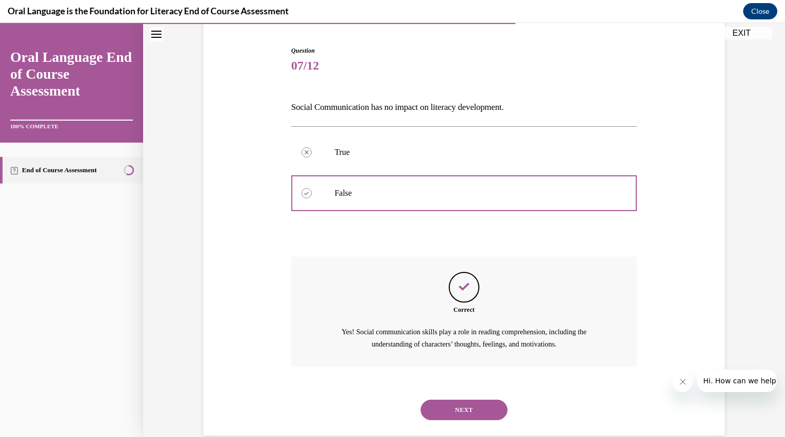
scroll to position [114, 0]
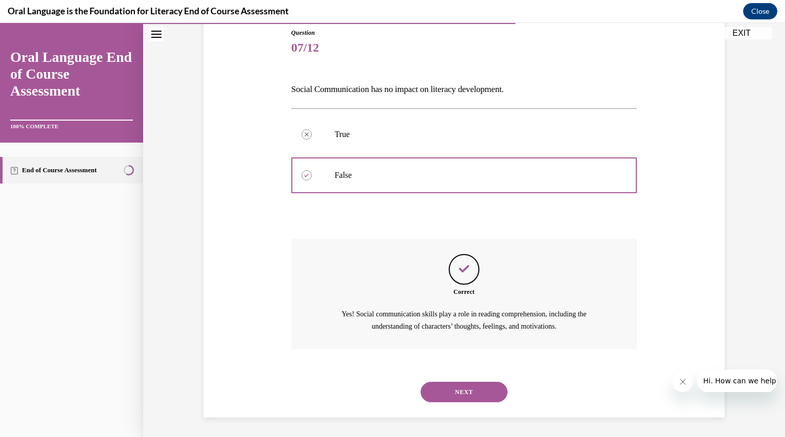
click at [447, 388] on button "NEXT" at bounding box center [464, 392] width 87 height 20
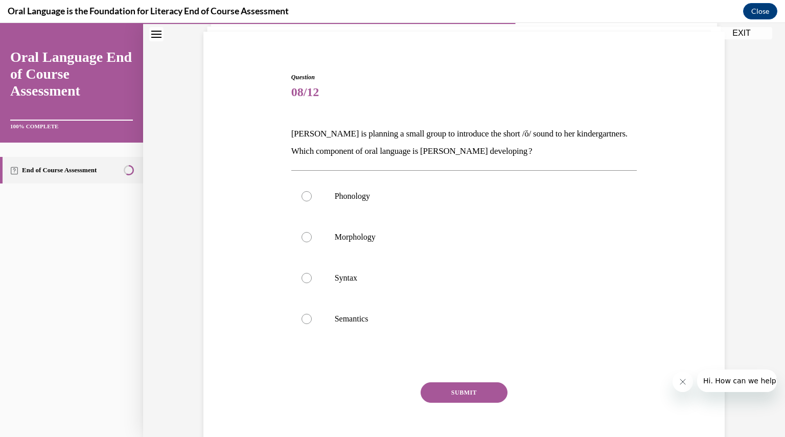
scroll to position [53, 0]
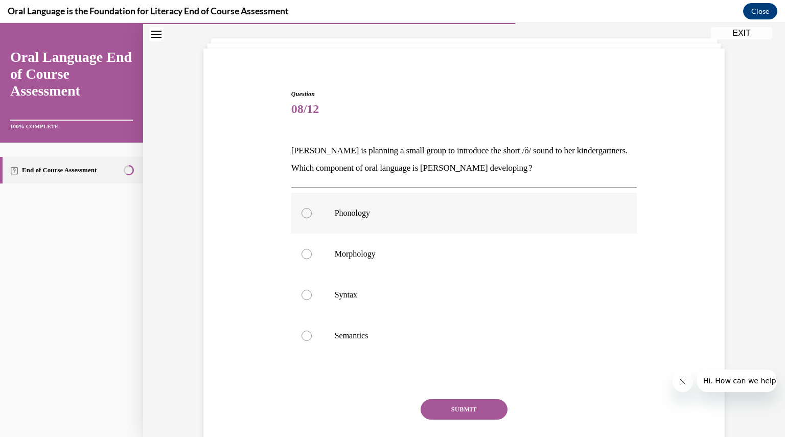
click at [390, 224] on label "Phonology" at bounding box center [464, 213] width 346 height 41
click at [312, 218] on input "Phonology" at bounding box center [307, 213] width 10 height 10
radio input "true"
click at [445, 404] on button "SUBMIT" at bounding box center [464, 409] width 87 height 20
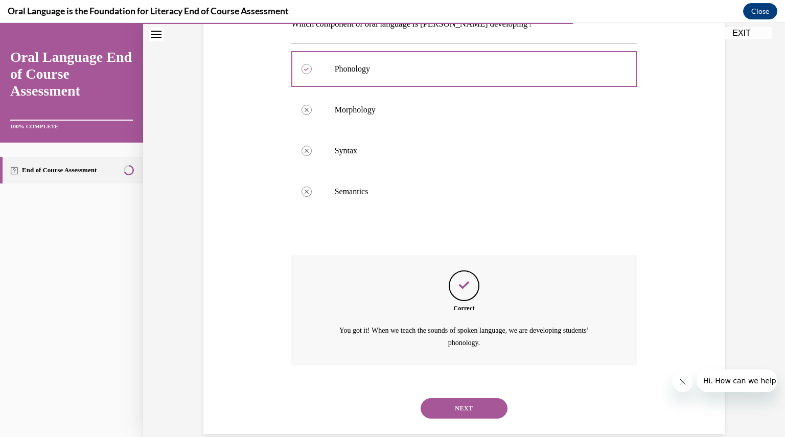
scroll to position [213, 0]
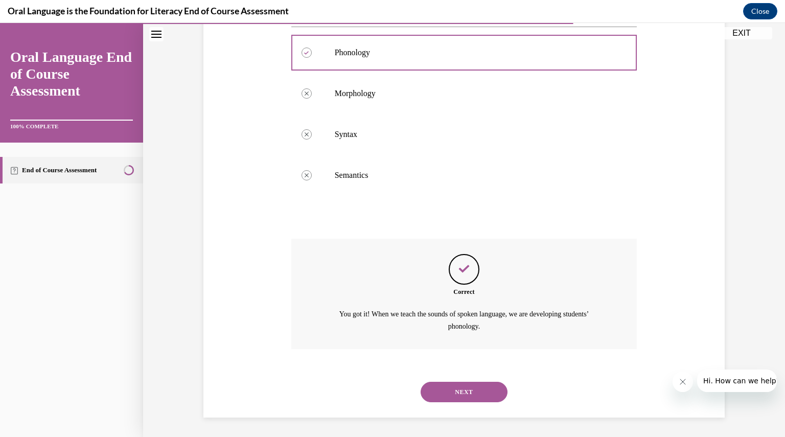
click at [445, 390] on button "NEXT" at bounding box center [464, 392] width 87 height 20
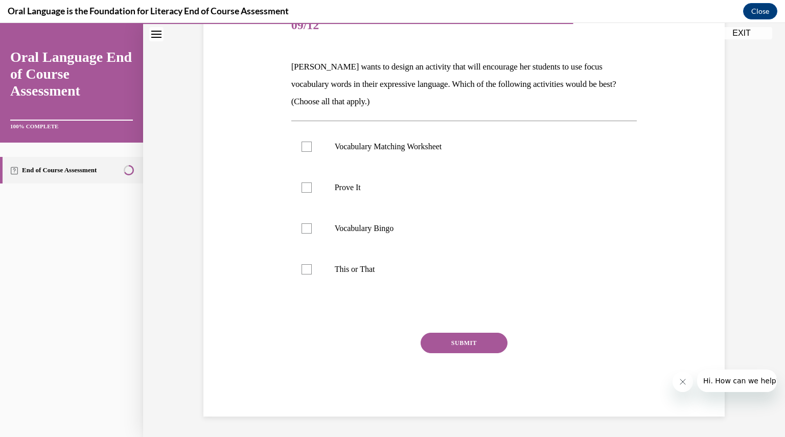
scroll to position [114, 0]
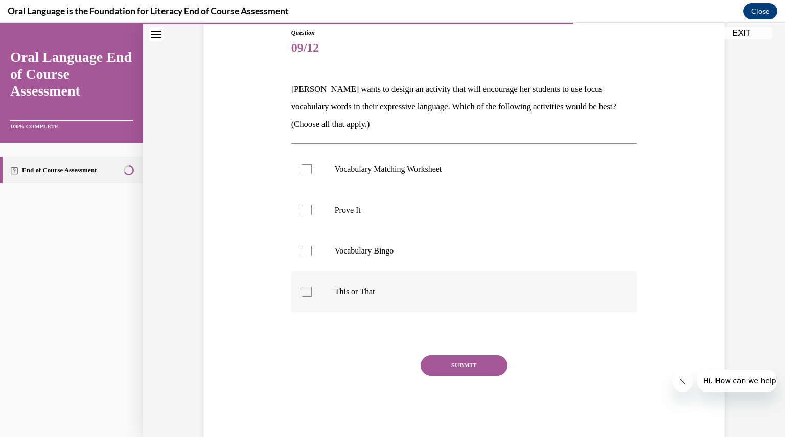
click at [381, 294] on p "This or That" at bounding box center [473, 292] width 277 height 10
click at [312, 294] on input "This or That" at bounding box center [307, 292] width 10 height 10
checkbox input "true"
click at [358, 210] on p "Prove It" at bounding box center [473, 210] width 277 height 10
click at [312, 210] on input "Prove It" at bounding box center [307, 210] width 10 height 10
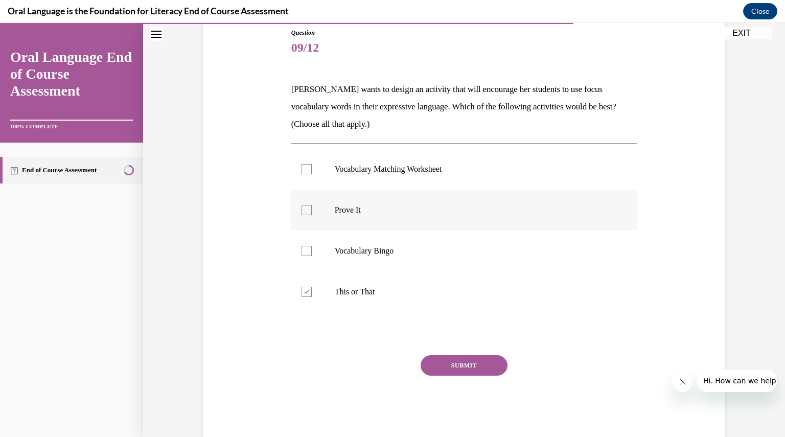
checkbox input "true"
click at [438, 358] on button "SUBMIT" at bounding box center [464, 365] width 87 height 20
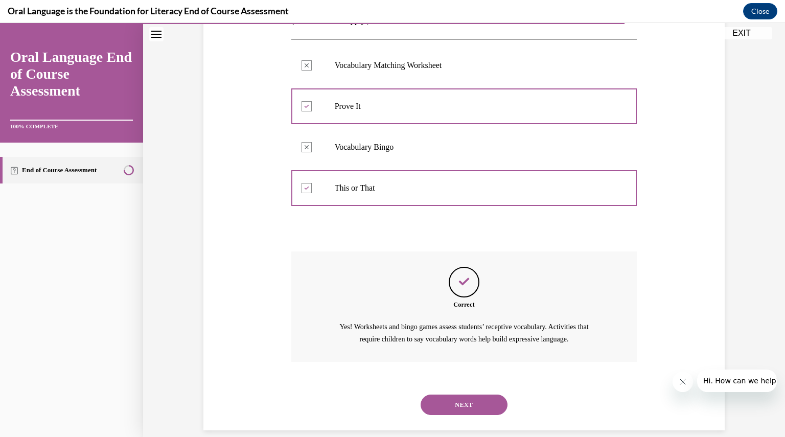
scroll to position [231, 0]
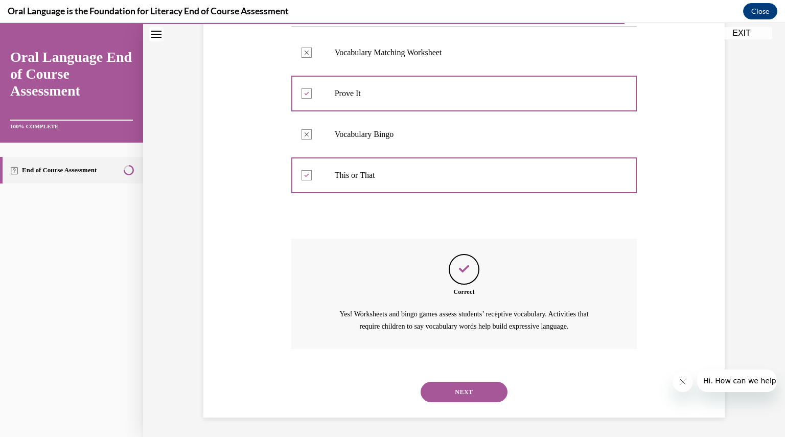
click at [439, 377] on div "NEXT" at bounding box center [464, 392] width 346 height 41
click at [438, 385] on button "NEXT" at bounding box center [464, 392] width 87 height 20
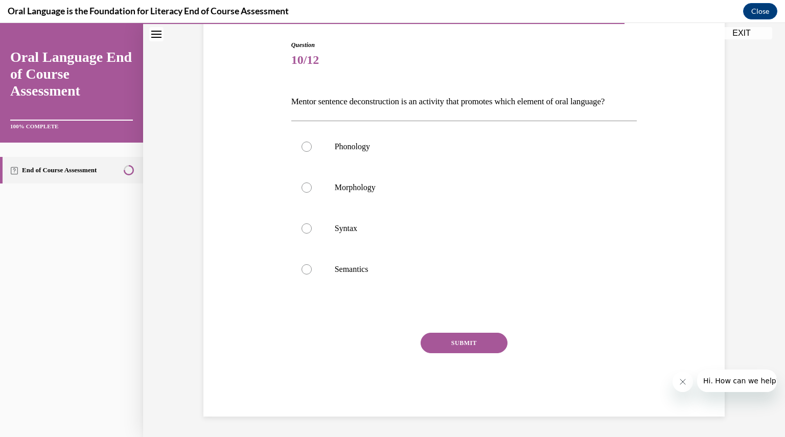
scroll to position [114, 0]
click at [364, 234] on p "Syntax" at bounding box center [473, 228] width 277 height 10
click at [312, 234] on input "Syntax" at bounding box center [307, 228] width 10 height 10
radio input "true"
click at [451, 348] on button "SUBMIT" at bounding box center [464, 343] width 87 height 20
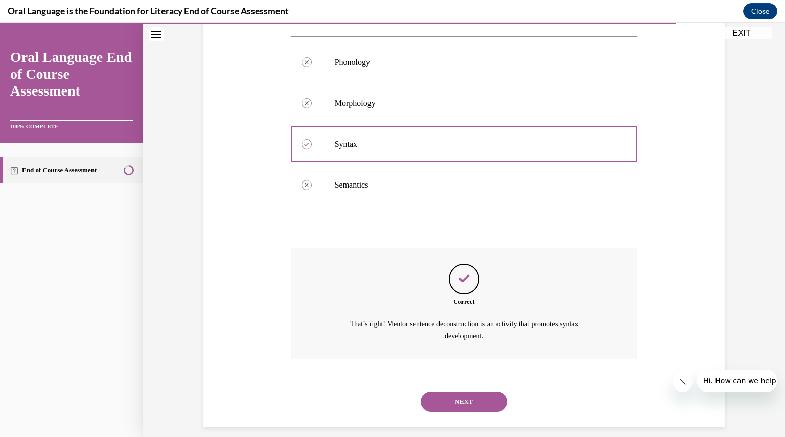
scroll to position [213, 0]
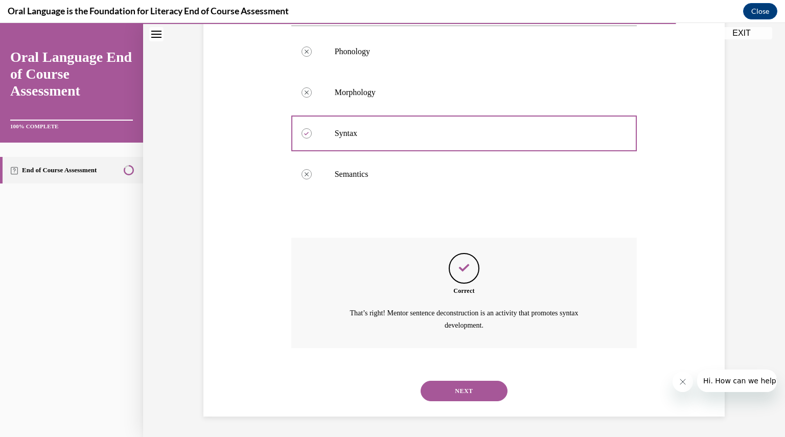
click at [452, 387] on button "NEXT" at bounding box center [464, 391] width 87 height 20
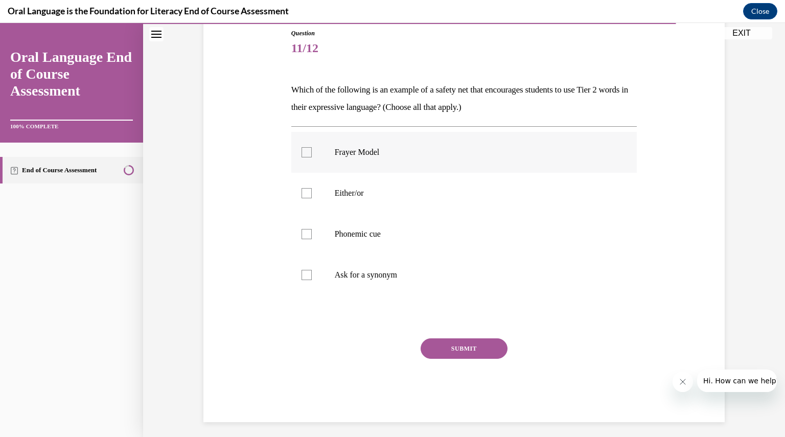
click at [358, 155] on p "Frayer Model" at bounding box center [473, 152] width 277 height 10
click at [312, 155] on input "Frayer Model" at bounding box center [307, 152] width 10 height 10
checkbox input "true"
drag, startPoint x: 320, startPoint y: 436, endPoint x: 493, endPoint y: 348, distance: 193.9
drag, startPoint x: 493, startPoint y: 348, endPoint x: 440, endPoint y: 383, distance: 63.1
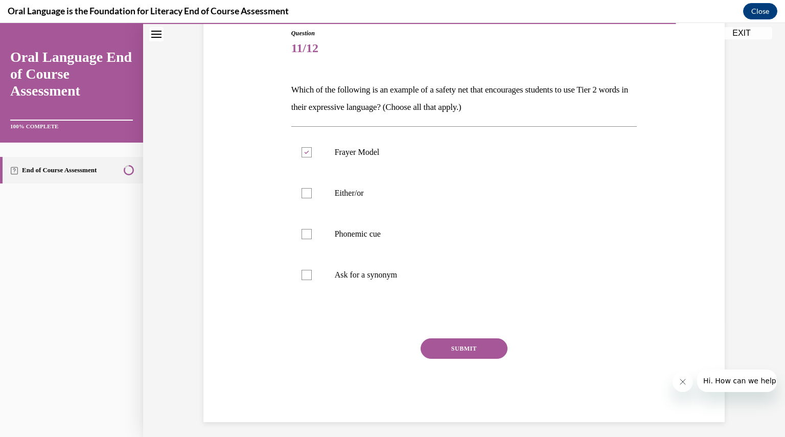
drag, startPoint x: 440, startPoint y: 383, endPoint x: 413, endPoint y: 361, distance: 35.6
click at [413, 361] on div "SUBMIT" at bounding box center [464, 364] width 346 height 51
click at [458, 346] on button "SUBMIT" at bounding box center [464, 349] width 87 height 20
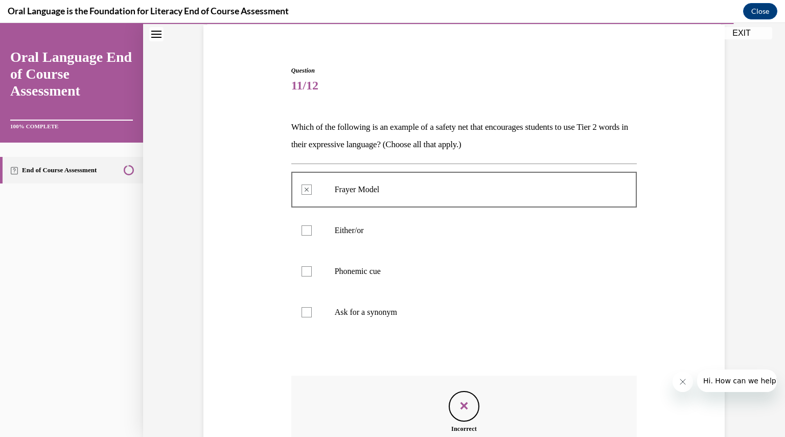
scroll to position [88, 0]
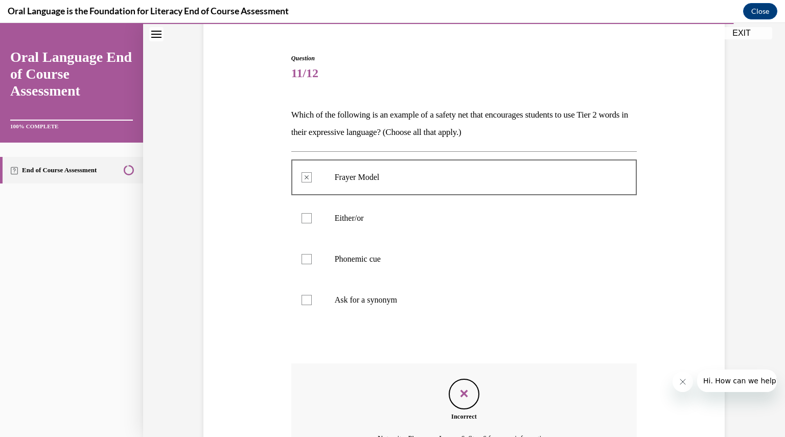
click at [304, 176] on div at bounding box center [464, 177] width 346 height 46
click at [302, 219] on div at bounding box center [307, 218] width 10 height 10
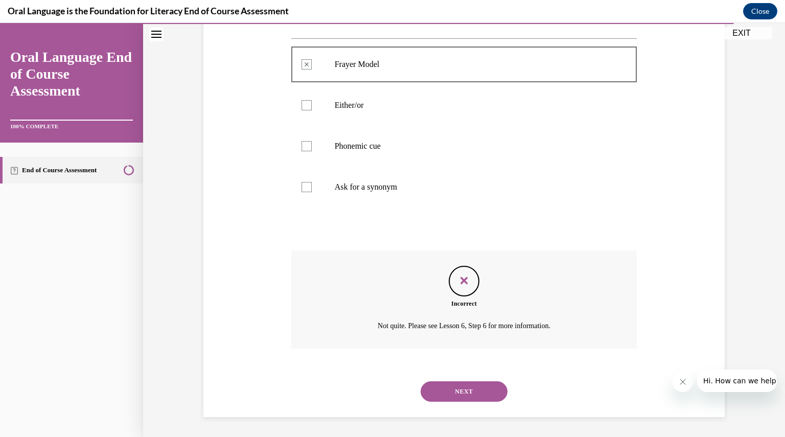
click at [464, 396] on button "NEXT" at bounding box center [464, 391] width 87 height 20
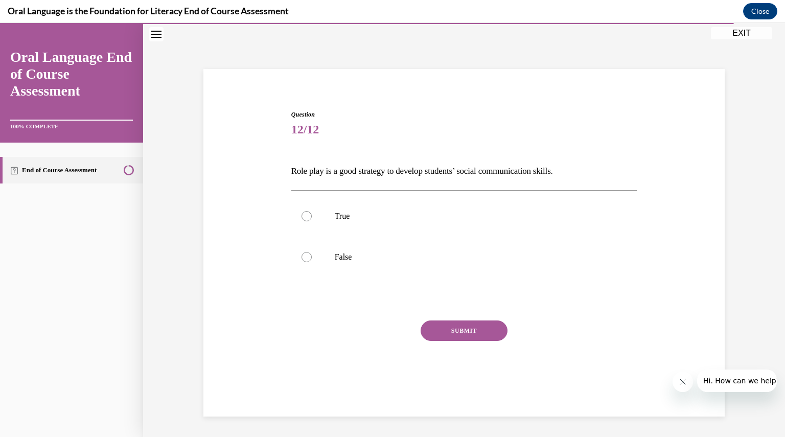
scroll to position [32, 0]
click at [364, 211] on p "True" at bounding box center [473, 216] width 277 height 10
click at [312, 211] on input "True" at bounding box center [307, 216] width 10 height 10
radio input "true"
click at [445, 326] on button "SUBMIT" at bounding box center [464, 331] width 87 height 20
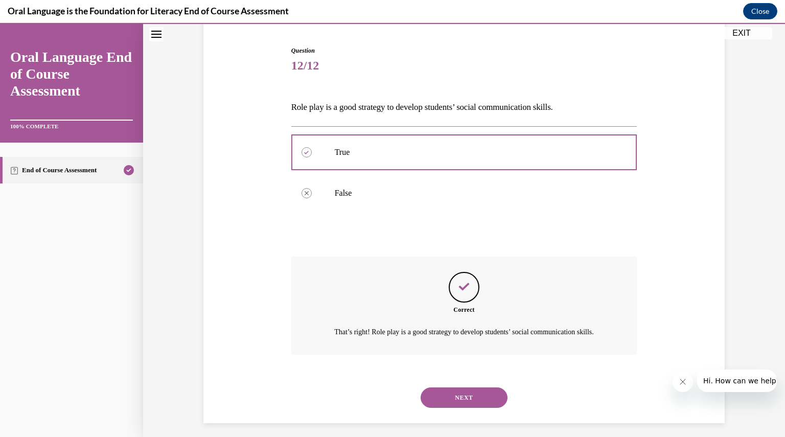
scroll to position [114, 0]
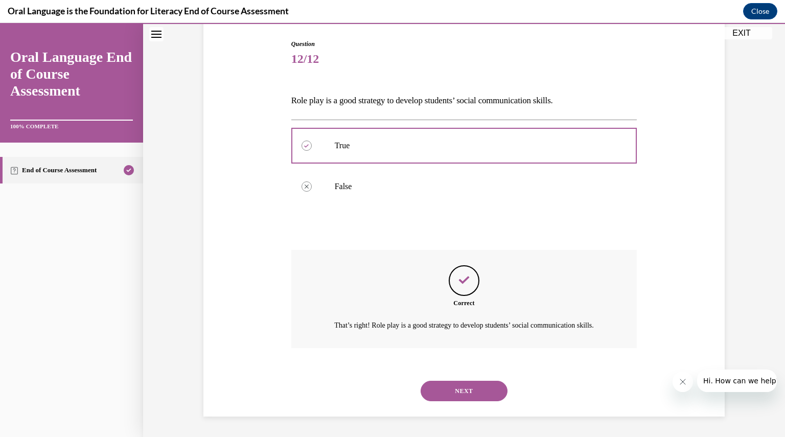
click at [446, 387] on button "NEXT" at bounding box center [464, 391] width 87 height 20
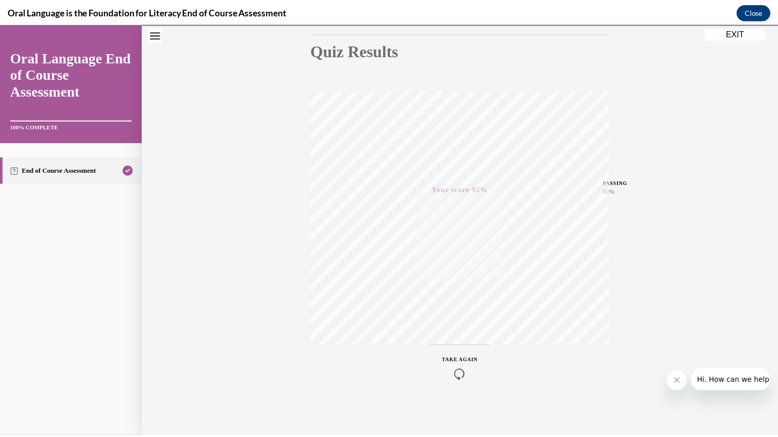
scroll to position [0, 0]
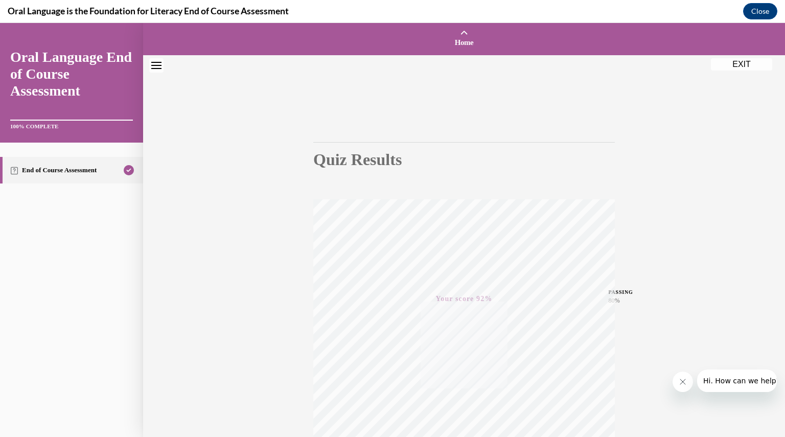
click at [750, 61] on button "EXIT" at bounding box center [741, 64] width 61 height 12
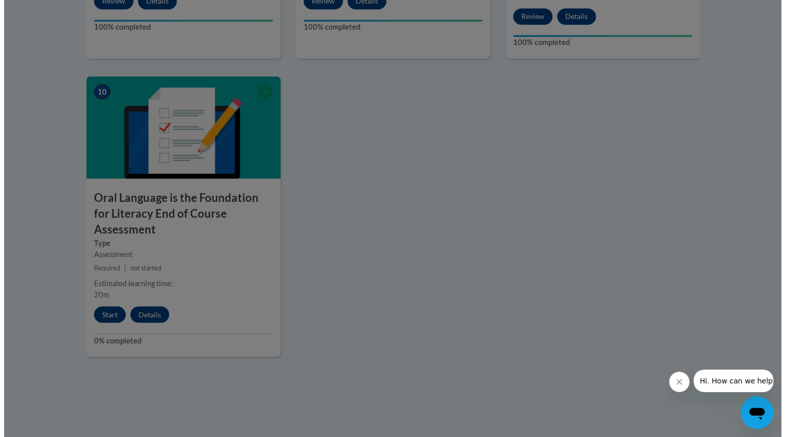
scroll to position [1277, 0]
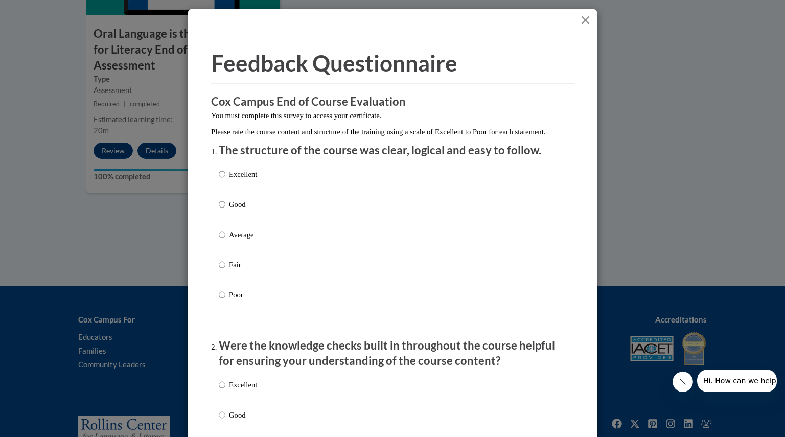
click at [238, 180] on p "Excellent" at bounding box center [243, 174] width 28 height 11
click at [226, 180] on input "Excellent" at bounding box center [222, 174] width 7 height 11
radio input "true"
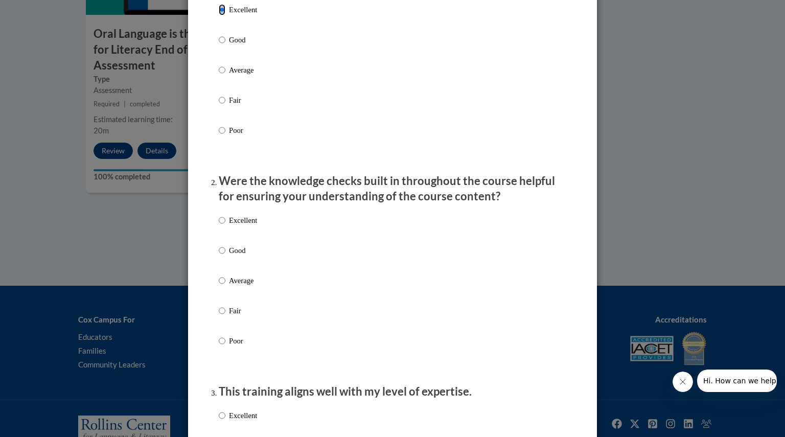
scroll to position [199, 0]
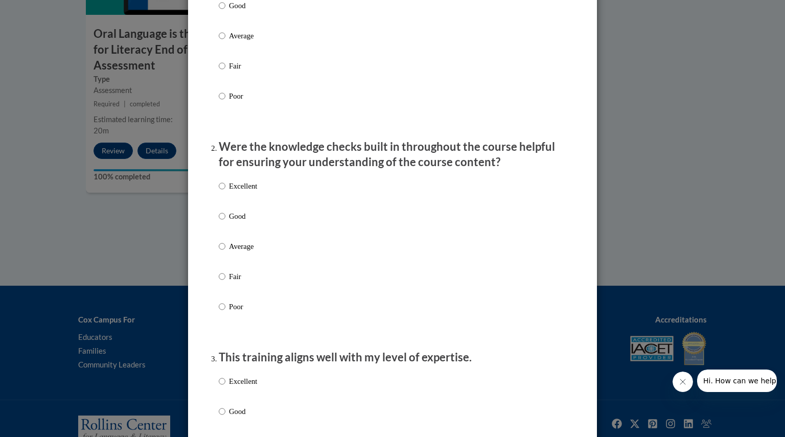
click at [239, 192] on p "Excellent" at bounding box center [243, 186] width 28 height 11
click at [226, 192] on input "Excellent" at bounding box center [222, 186] width 7 height 11
radio input "true"
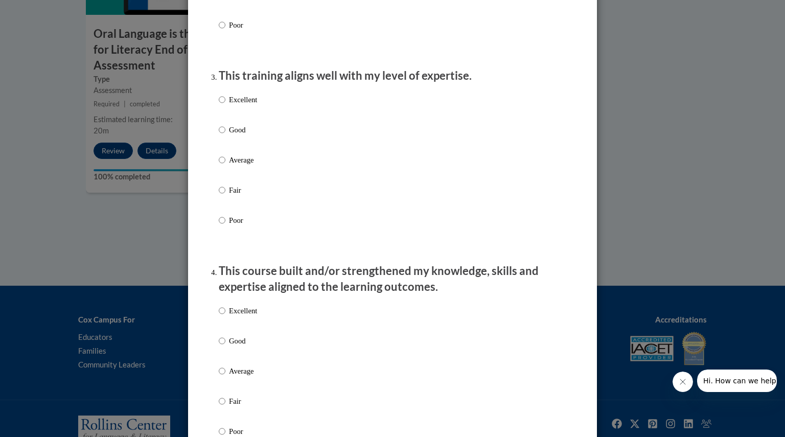
scroll to position [483, 0]
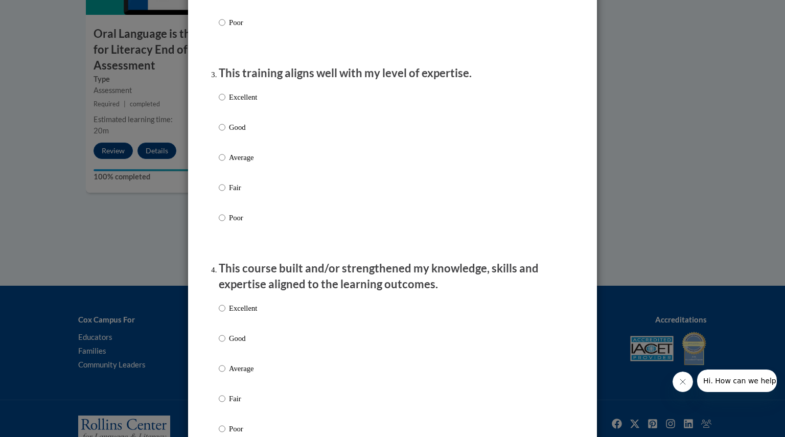
click at [244, 133] on p "Good" at bounding box center [243, 127] width 28 height 11
click at [226, 133] on input "Good" at bounding box center [222, 127] width 7 height 11
radio input "true"
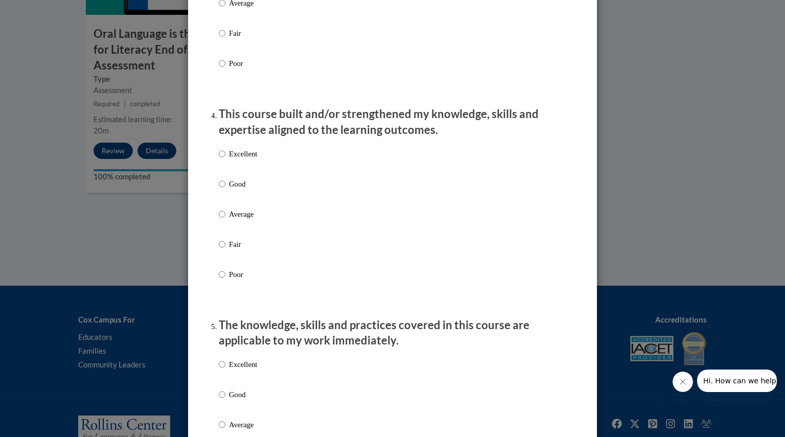
scroll to position [638, 0]
click at [229, 188] on div "Excellent Good Average Fair Poor" at bounding box center [238, 222] width 38 height 159
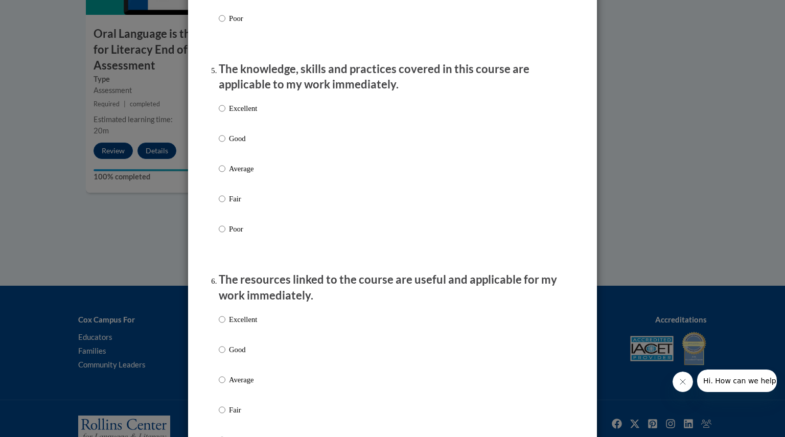
scroll to position [916, 0]
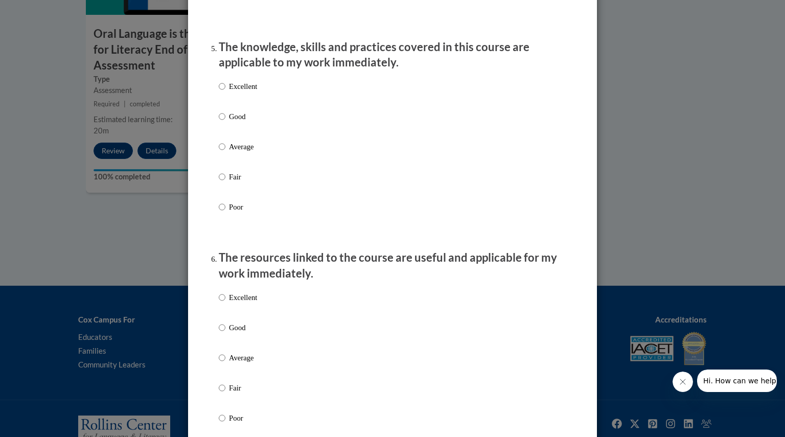
click at [238, 122] on p "Good" at bounding box center [243, 116] width 28 height 11
click at [226, 122] on input "Good" at bounding box center [222, 116] width 7 height 11
radio input "true"
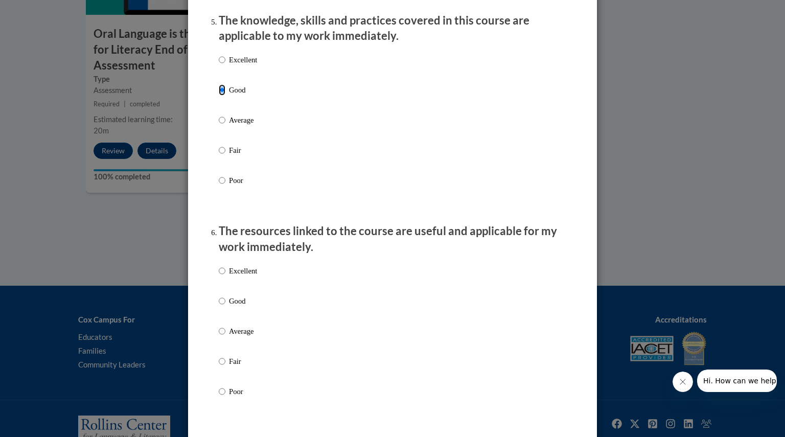
scroll to position [943, 0]
click at [232, 65] on p "Excellent" at bounding box center [243, 59] width 28 height 11
click at [226, 65] on input "Excellent" at bounding box center [222, 59] width 7 height 11
radio input "true"
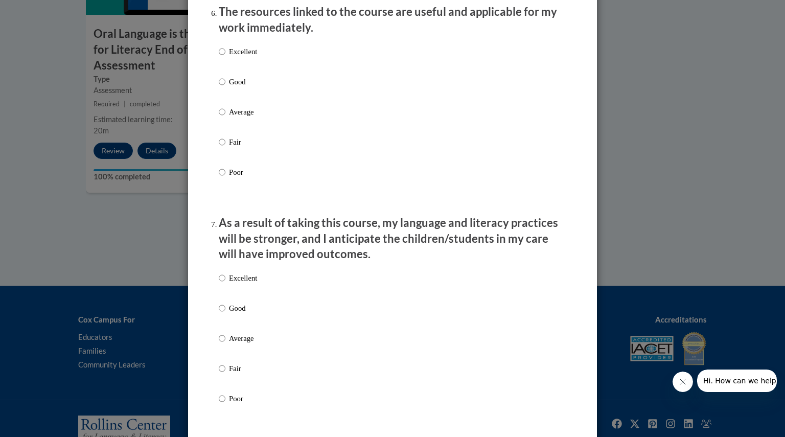
scroll to position [1167, 0]
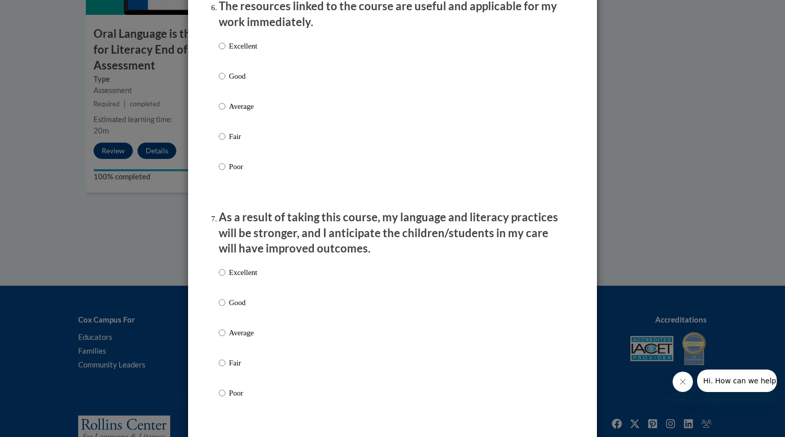
click at [238, 50] on p "Excellent" at bounding box center [243, 45] width 28 height 11
click at [226, 50] on input "Excellent" at bounding box center [222, 45] width 7 height 11
radio input "true"
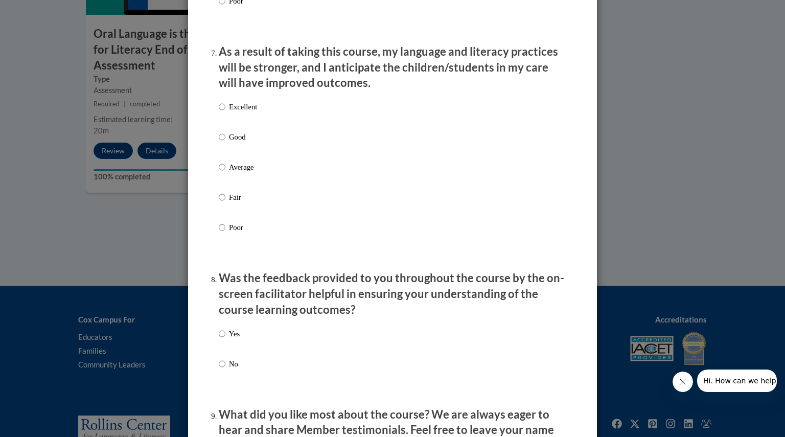
scroll to position [1337, 0]
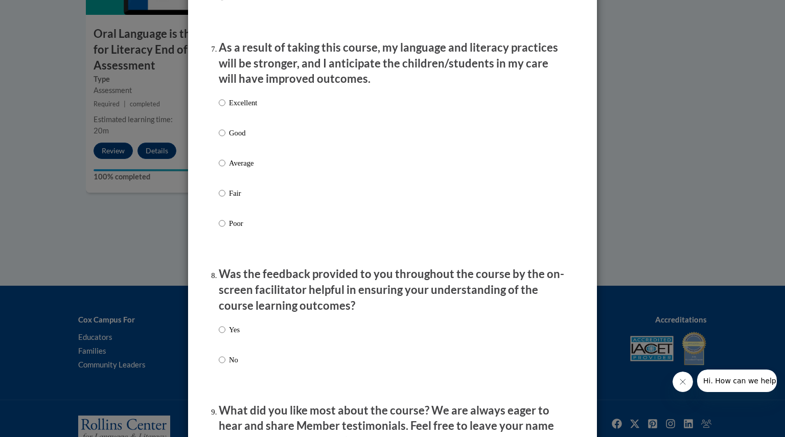
click at [235, 137] on p "Good" at bounding box center [243, 132] width 28 height 11
click at [226, 137] on input "Good" at bounding box center [222, 132] width 7 height 11
radio input "true"
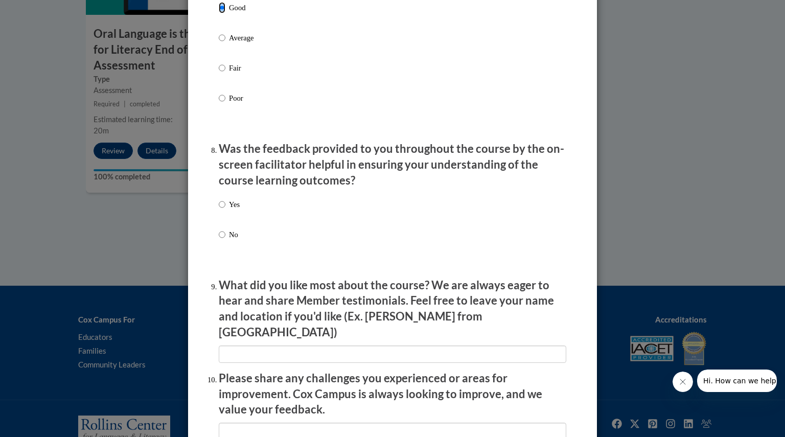
scroll to position [1495, 0]
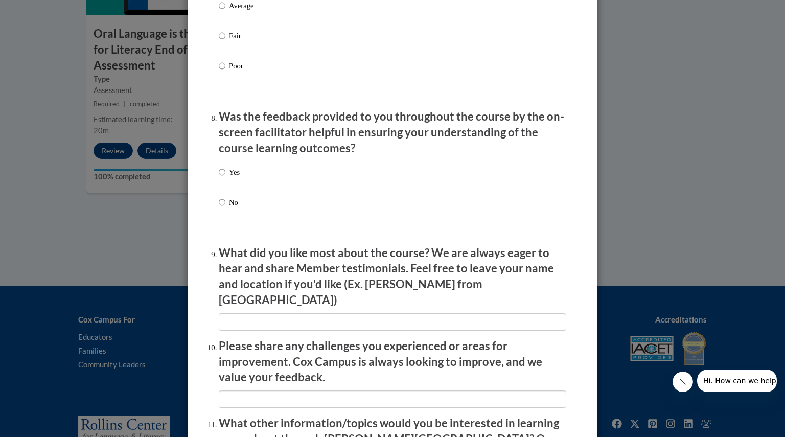
click at [232, 178] on p "Yes" at bounding box center [234, 172] width 11 height 11
click at [226, 178] on input "Yes" at bounding box center [222, 172] width 7 height 11
radio input "true"
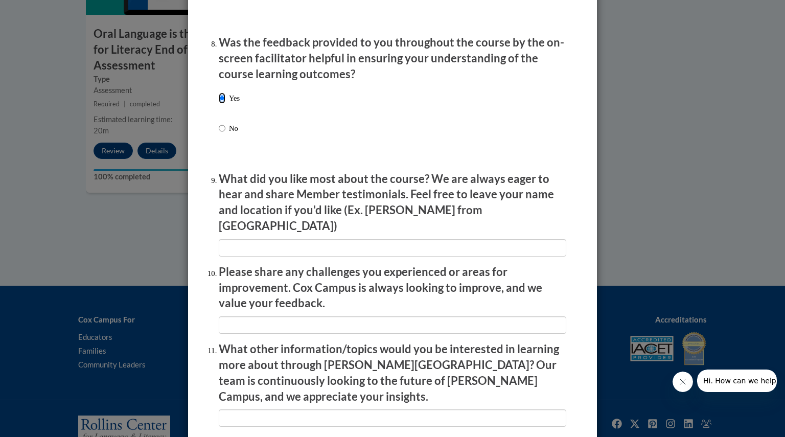
scroll to position [1571, 0]
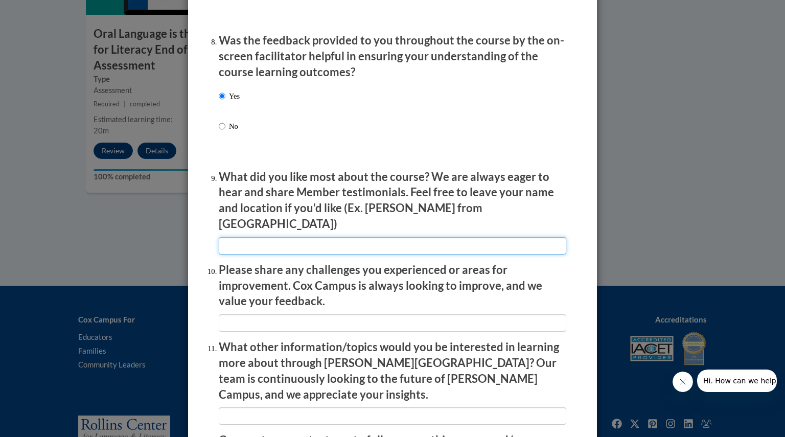
click at [247, 237] on input "textbox" at bounding box center [393, 245] width 348 height 17
type input "I liked the classroom examples of oral language practices in action. (Crystal f…"
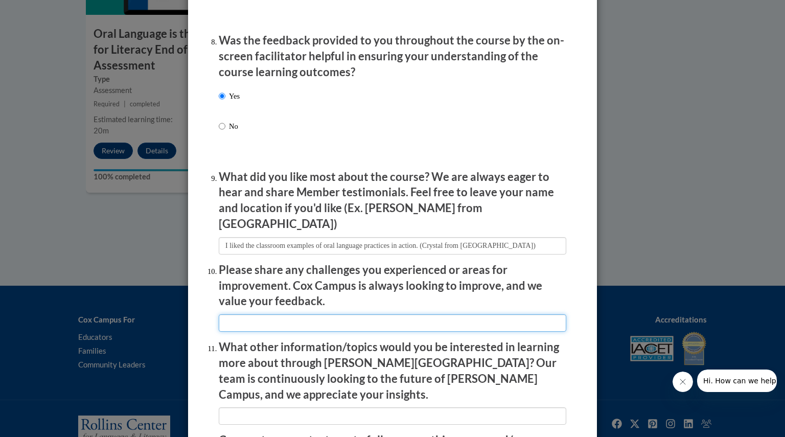
click at [233, 317] on input "textbox" at bounding box center [393, 322] width 348 height 17
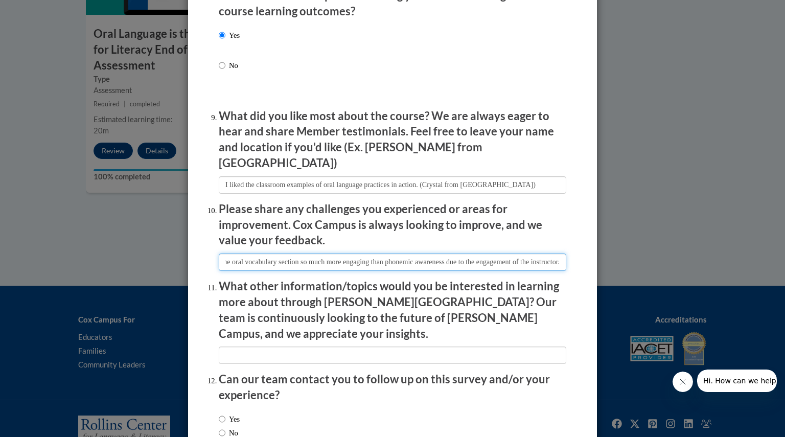
scroll to position [0, 226]
type input "Please make sure your instructors are engaging. I found the oral vocabulary sec…"
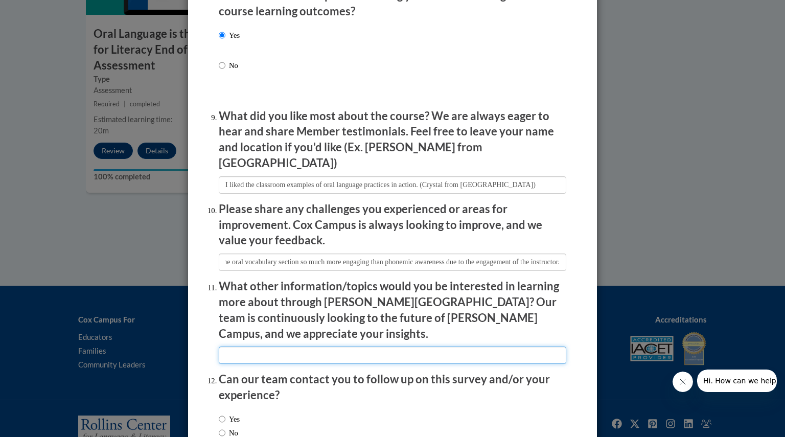
click at [304, 347] on input "textbox" at bounding box center [393, 355] width 348 height 17
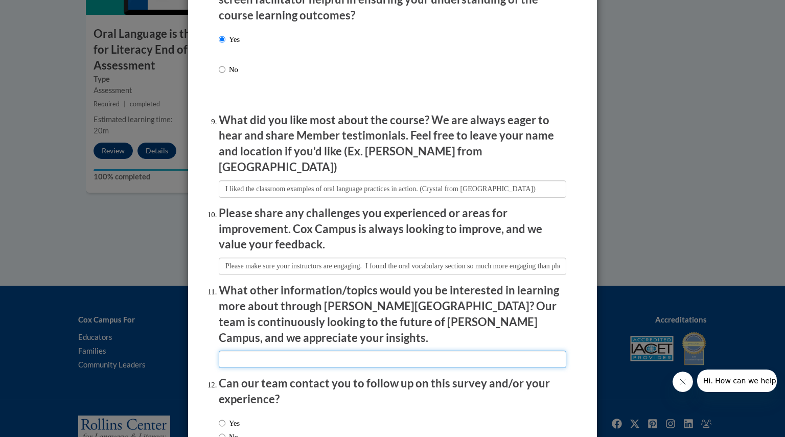
scroll to position [1689, 0]
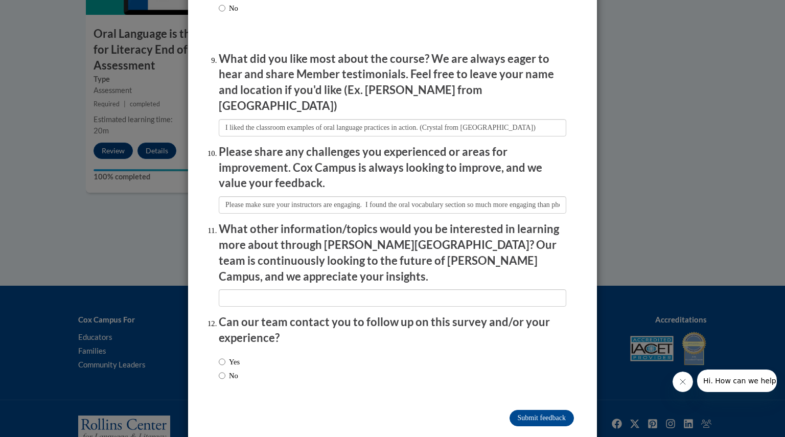
click at [222, 370] on label "No" at bounding box center [228, 375] width 19 height 11
click at [222, 370] on input "No" at bounding box center [222, 375] width 7 height 11
radio input "true"
click at [546, 410] on input "Submit feedback" at bounding box center [542, 418] width 64 height 16
